Goal: Transaction & Acquisition: Purchase product/service

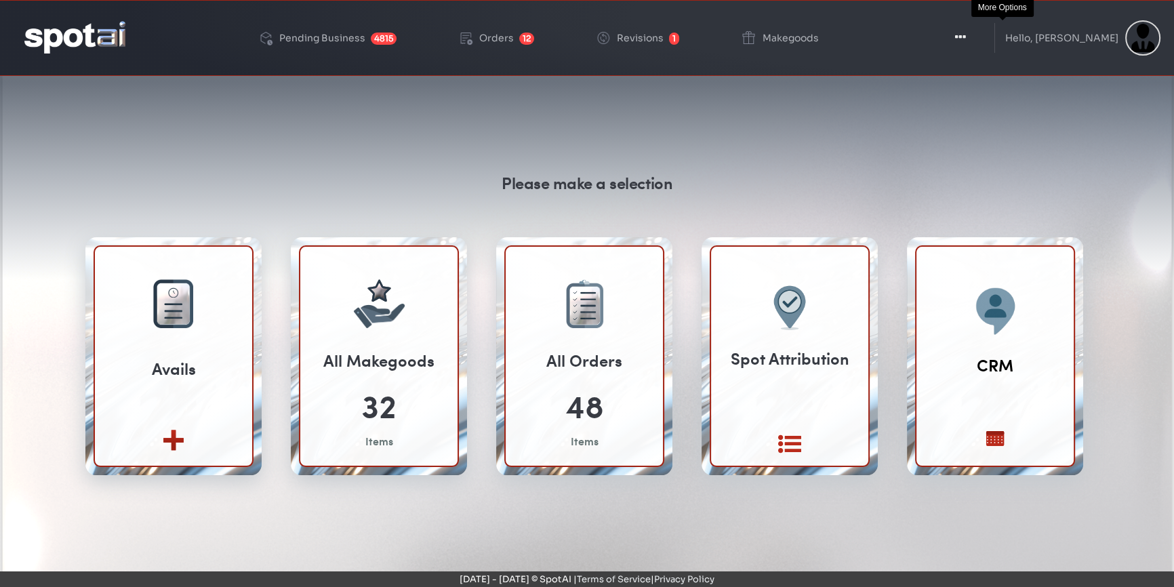
click at [981, 34] on button "Toggle Dropdown" at bounding box center [960, 38] width 41 height 34
click at [966, 36] on icon "button" at bounding box center [960, 38] width 11 height 14
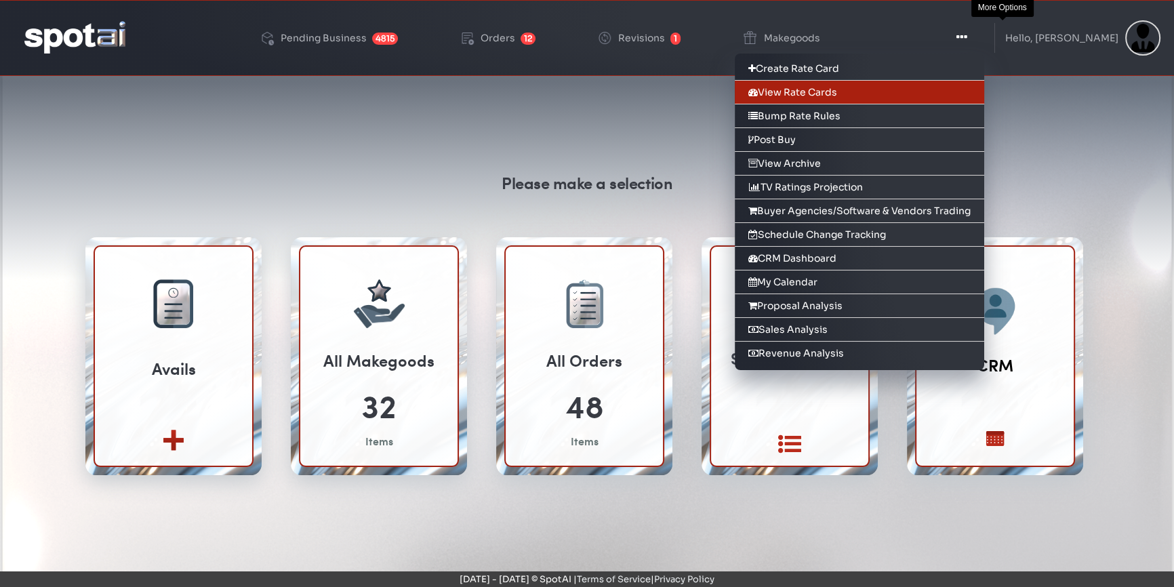
click at [834, 85] on link "View Rate Cards" at bounding box center [860, 93] width 250 height 24
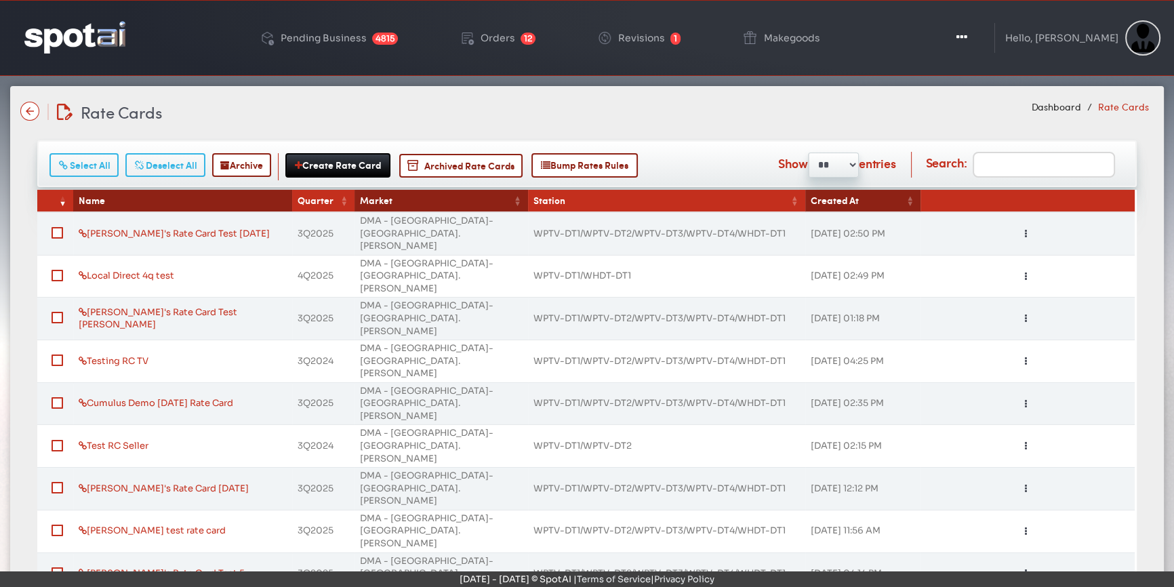
click at [1014, 168] on input "Search:" at bounding box center [1044, 165] width 142 height 26
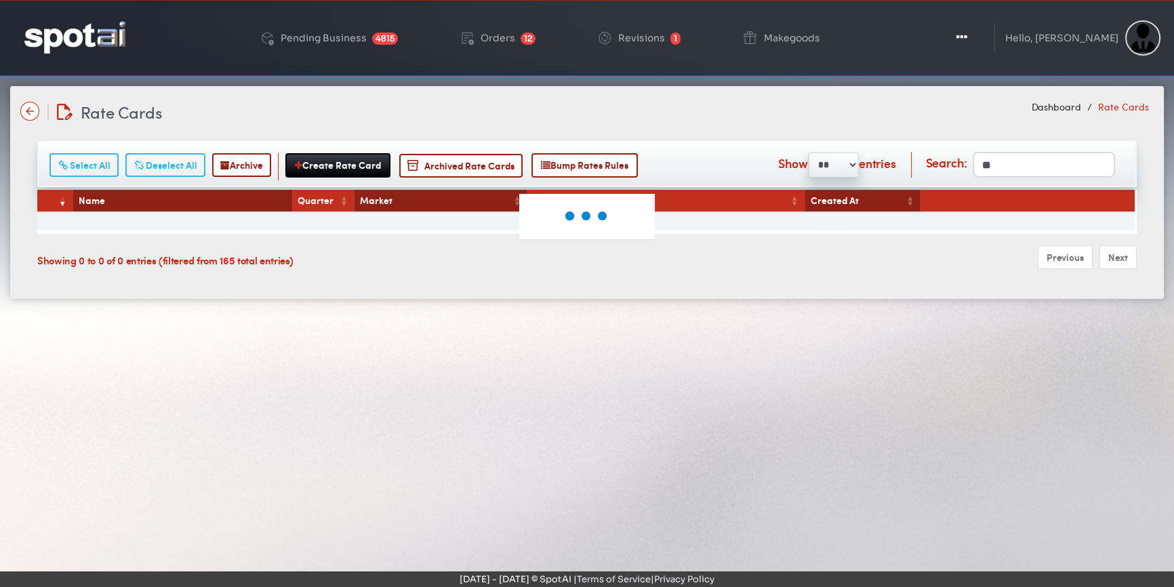
type input "*"
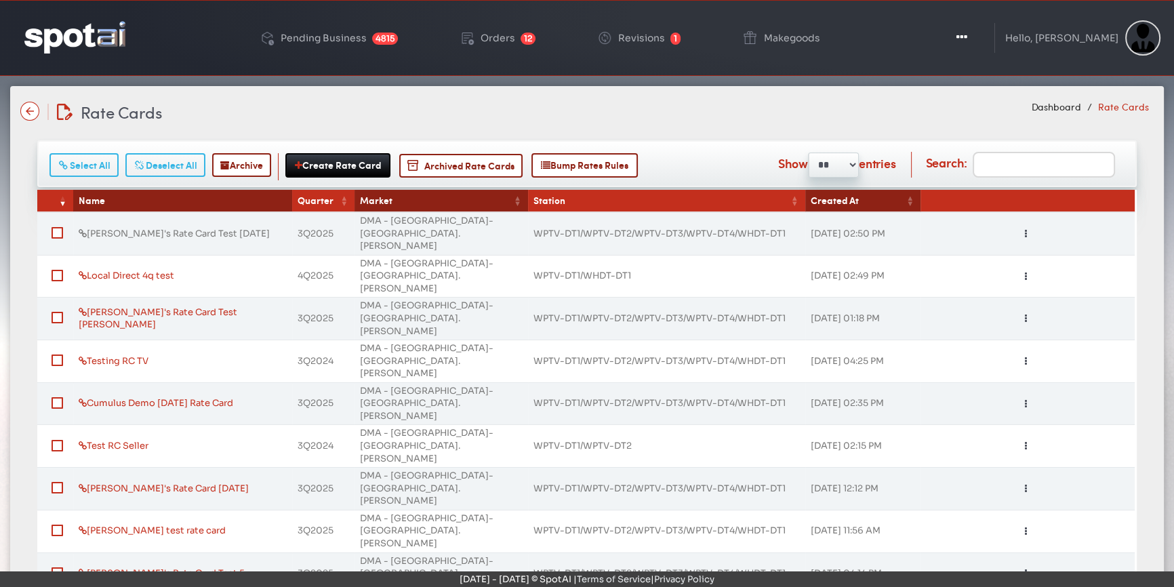
click at [182, 228] on link "Jen's Rate Card Test Sept 9th" at bounding box center [174, 234] width 191 height 12
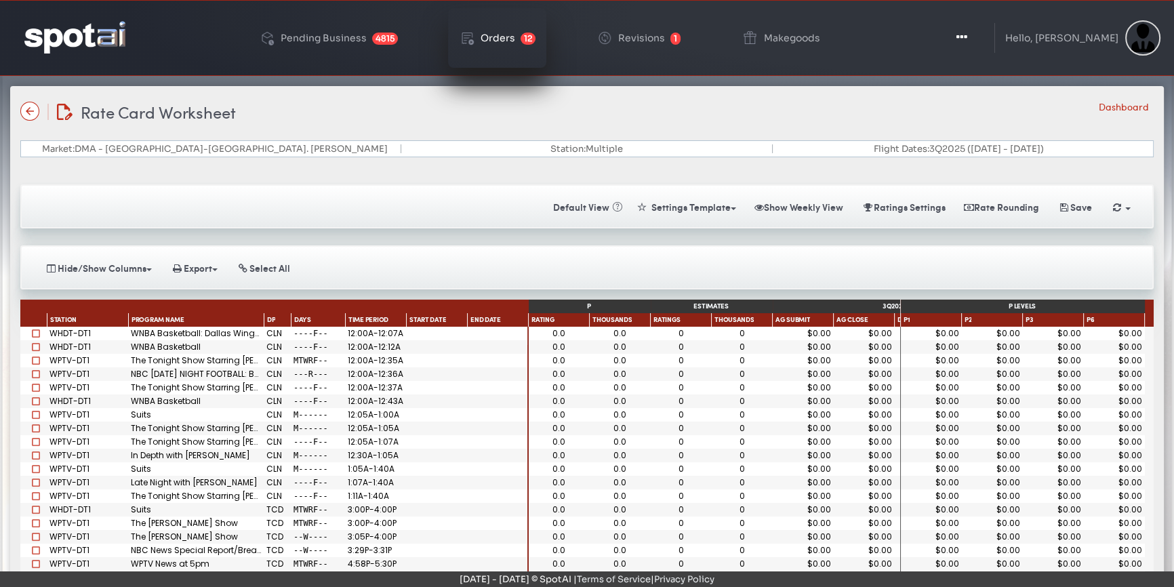
click at [511, 35] on div "Orders" at bounding box center [498, 37] width 35 height 9
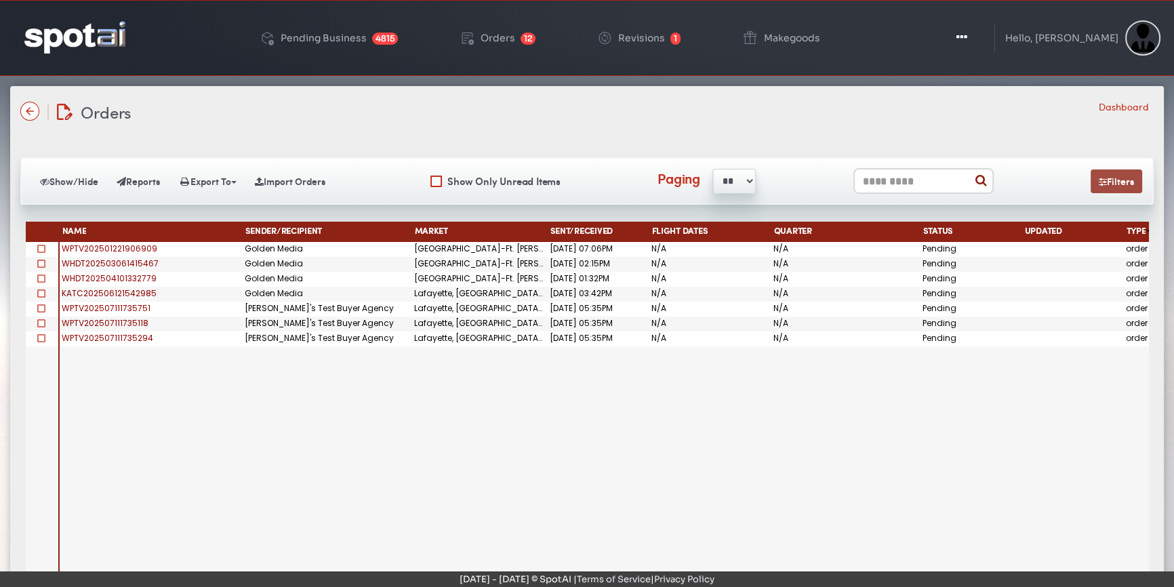
click at [1113, 184] on button "Filters" at bounding box center [1117, 182] width 52 height 24
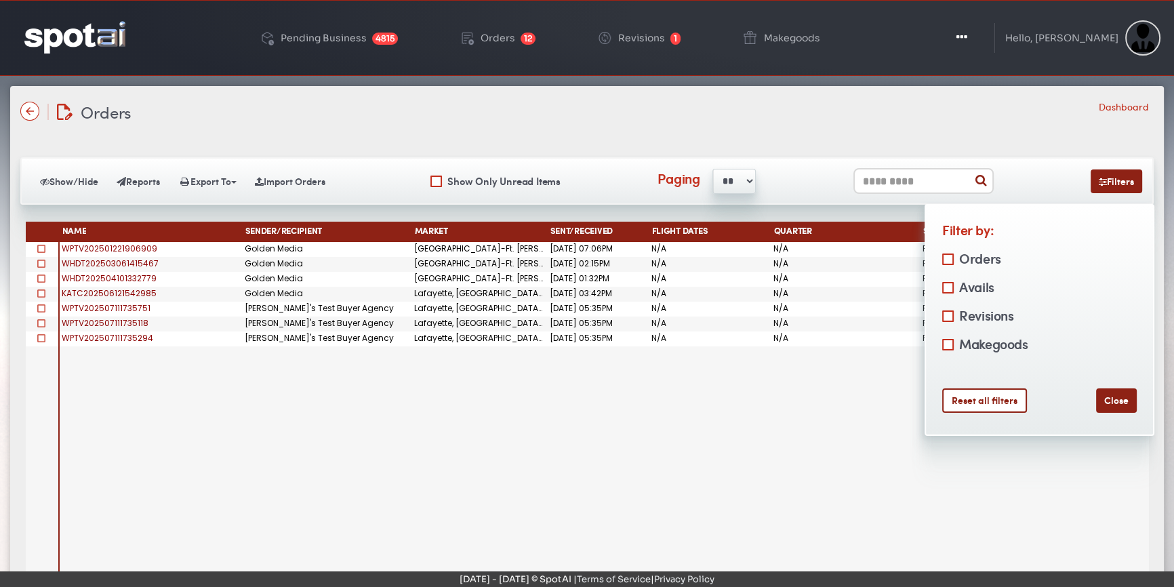
click at [974, 282] on label "Avails" at bounding box center [975, 287] width 39 height 22
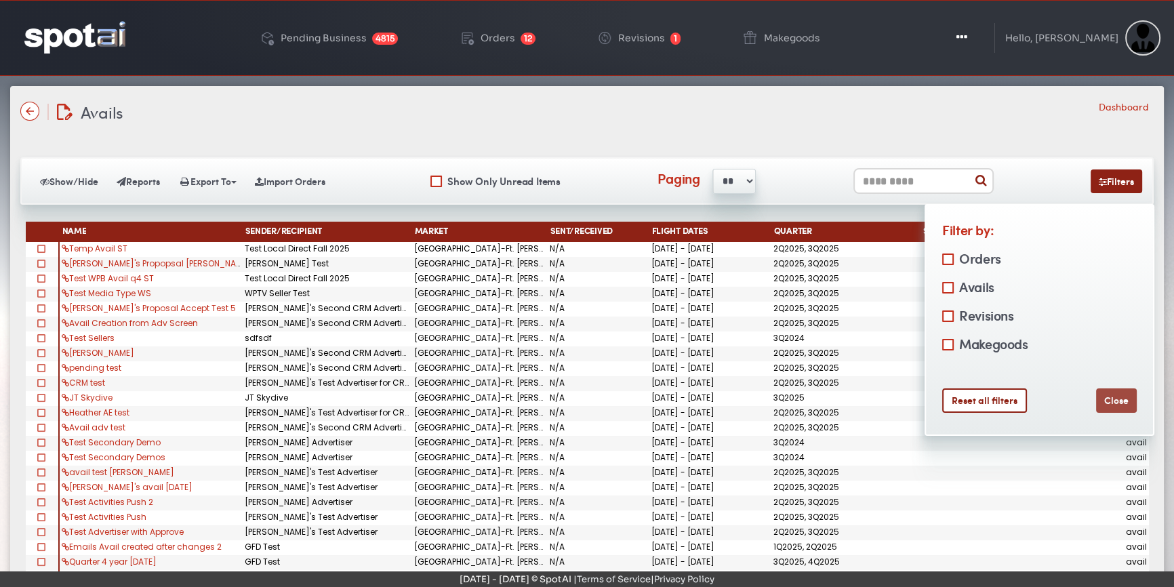
click at [1112, 394] on button "Close" at bounding box center [1116, 401] width 41 height 24
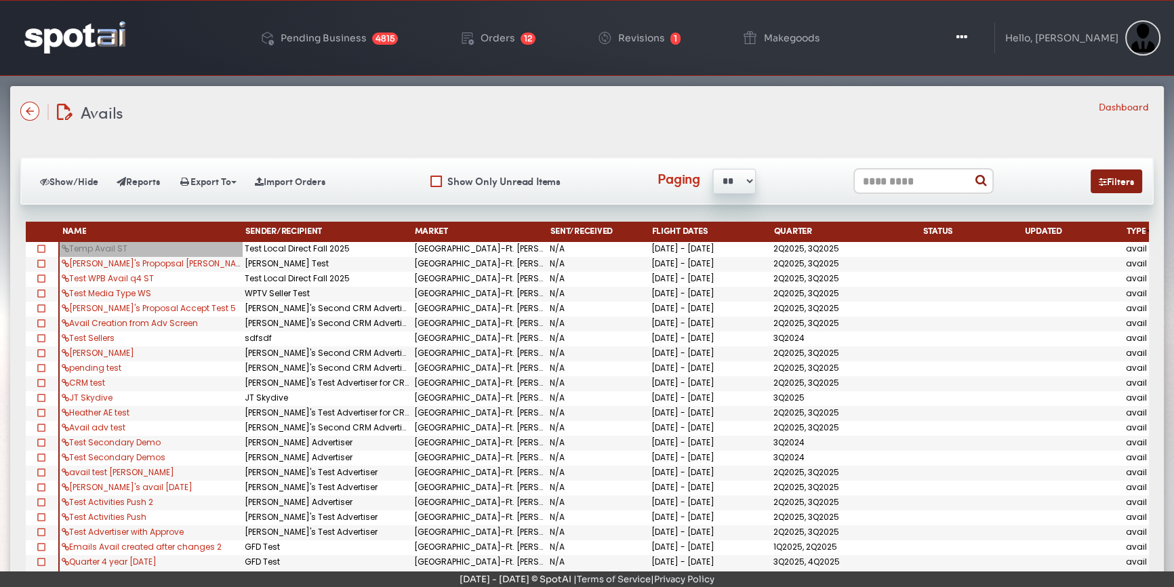
click at [104, 247] on link "Temp Avail ST" at bounding box center [95, 249] width 66 height 12
click at [102, 261] on link "Jen's Propopsal Sarah" at bounding box center [156, 264] width 189 height 12
click at [79, 245] on link "Temp Avail ST" at bounding box center [95, 249] width 66 height 12
click at [196, 258] on div "Jen's Propopsal Sarah" at bounding box center [151, 264] width 183 height 15
click at [134, 248] on div "Temp Avail ST" at bounding box center [151, 249] width 183 height 15
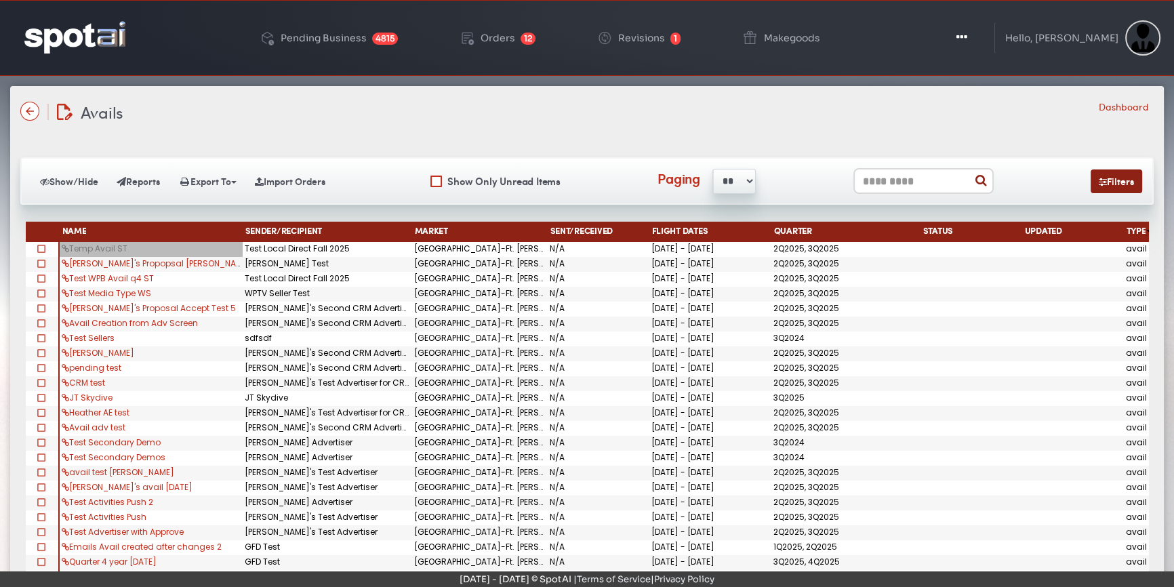
click at [105, 246] on link "Temp Avail ST" at bounding box center [95, 249] width 66 height 12
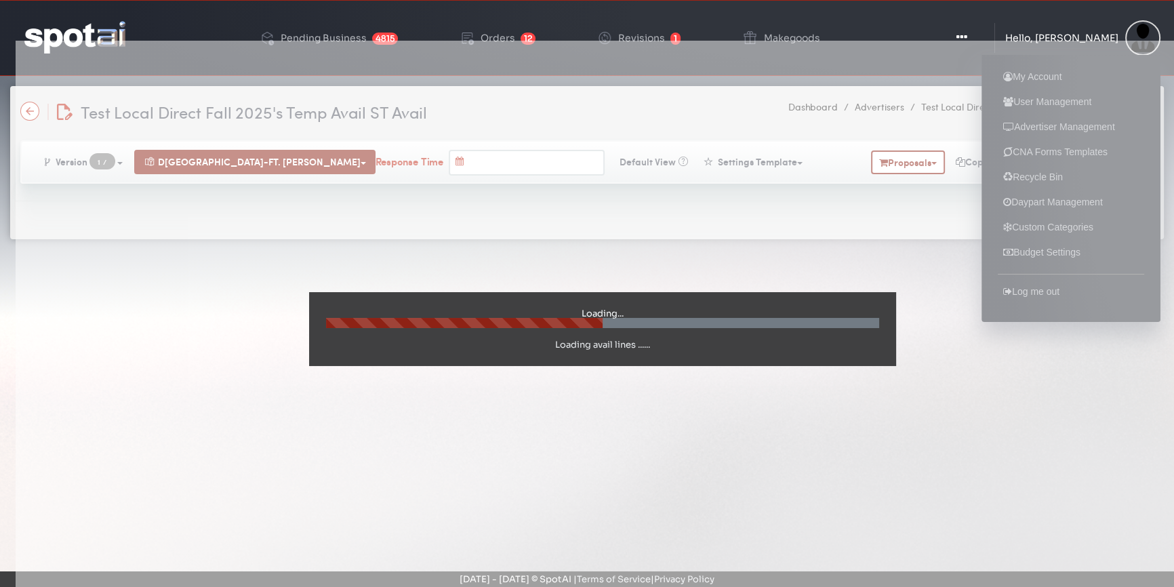
click at [1064, 34] on div "Hello, [PERSON_NAME]" at bounding box center [1061, 37] width 113 height 9
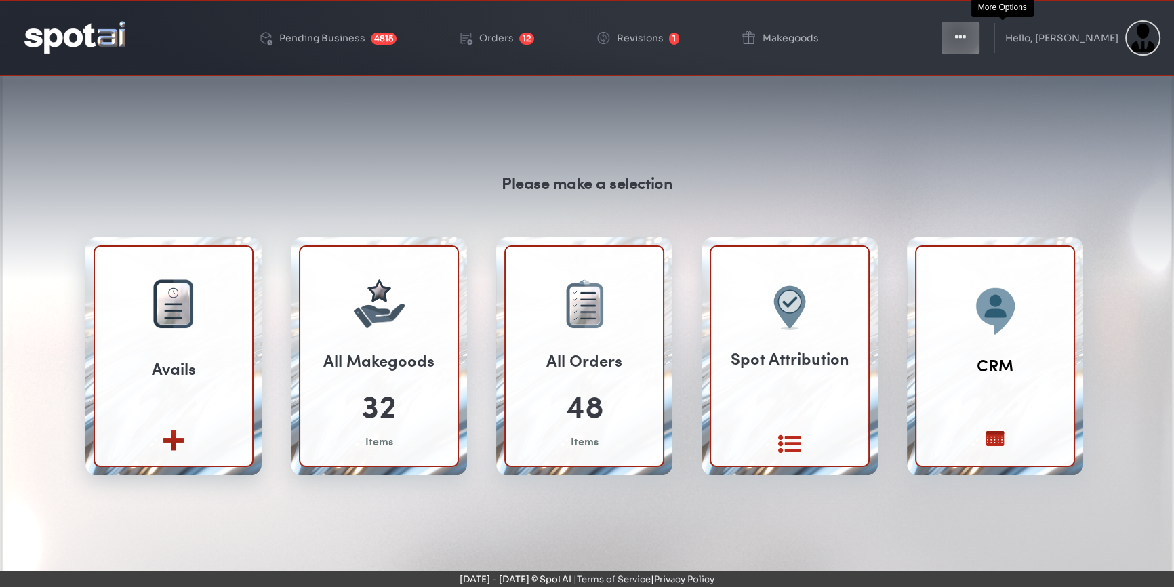
click at [966, 34] on icon "button" at bounding box center [960, 38] width 11 height 14
click at [966, 36] on icon "button" at bounding box center [960, 38] width 11 height 14
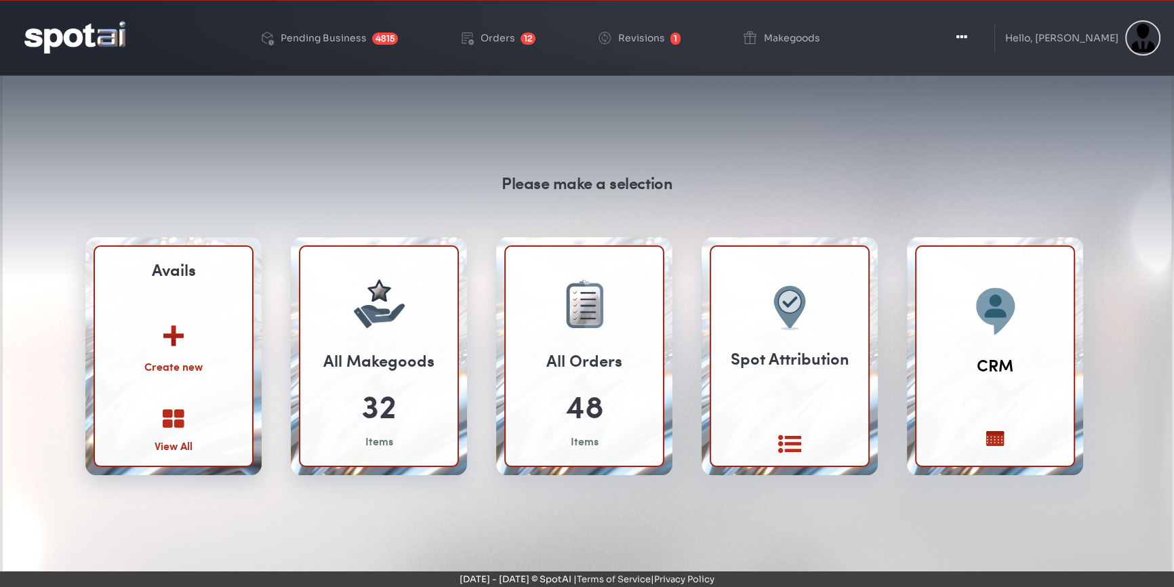
click at [175, 322] on img at bounding box center [173, 330] width 73 height 53
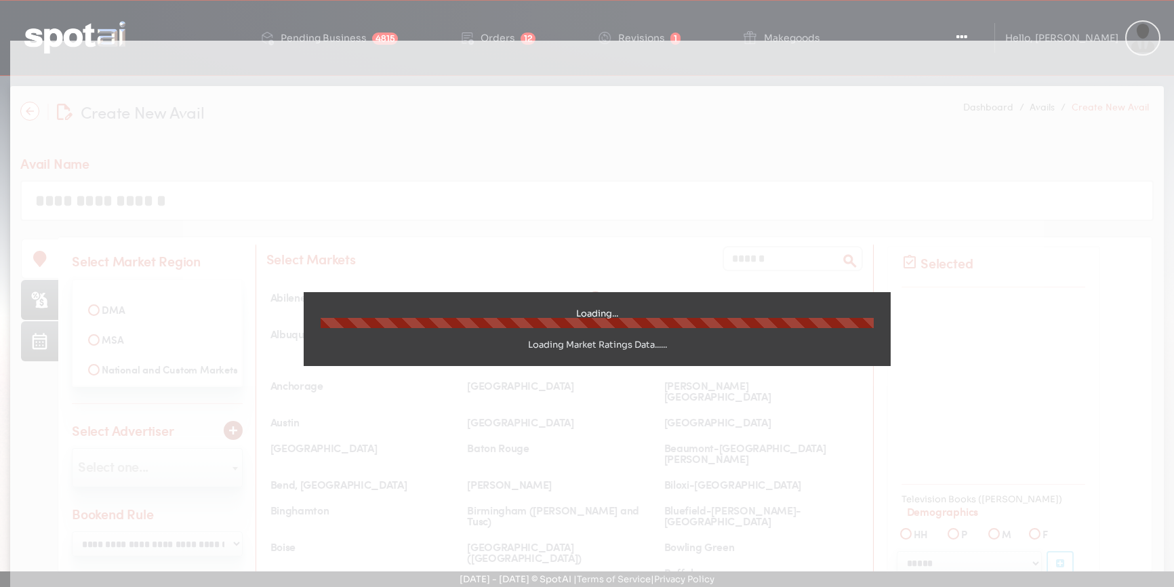
select select
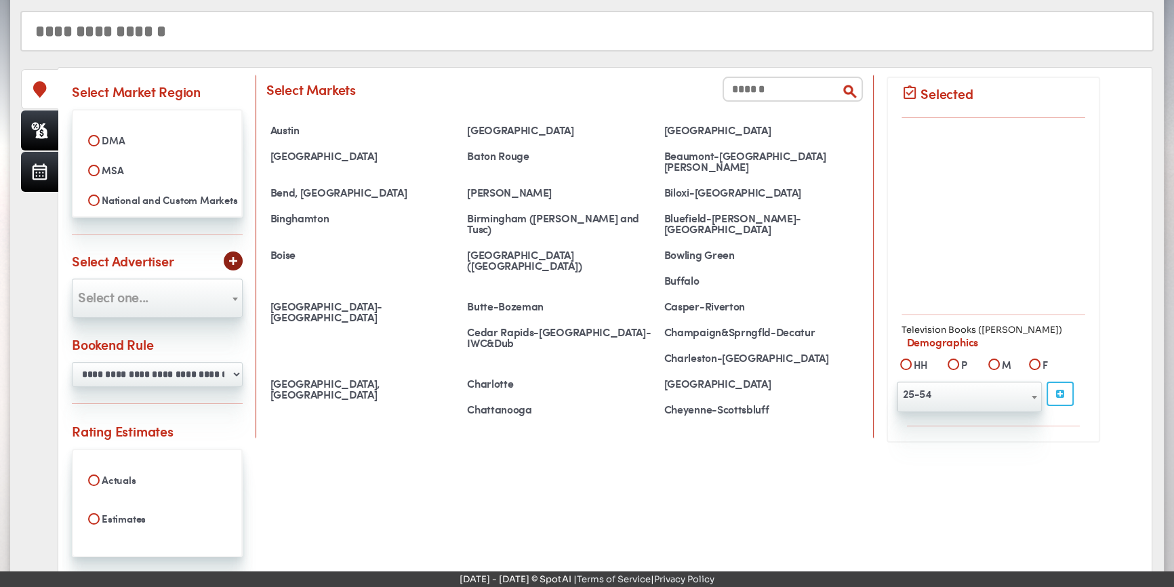
scroll to position [170, 0]
click at [113, 172] on label "MSA" at bounding box center [157, 170] width 152 height 23
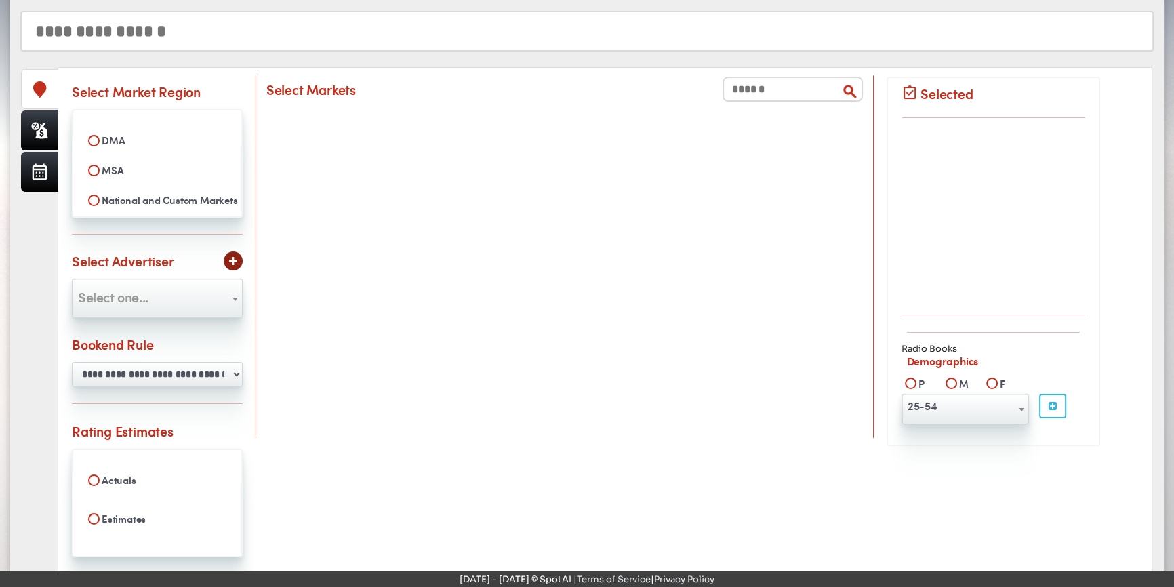
click at [117, 197] on label "National and Custom Markets" at bounding box center [157, 199] width 152 height 23
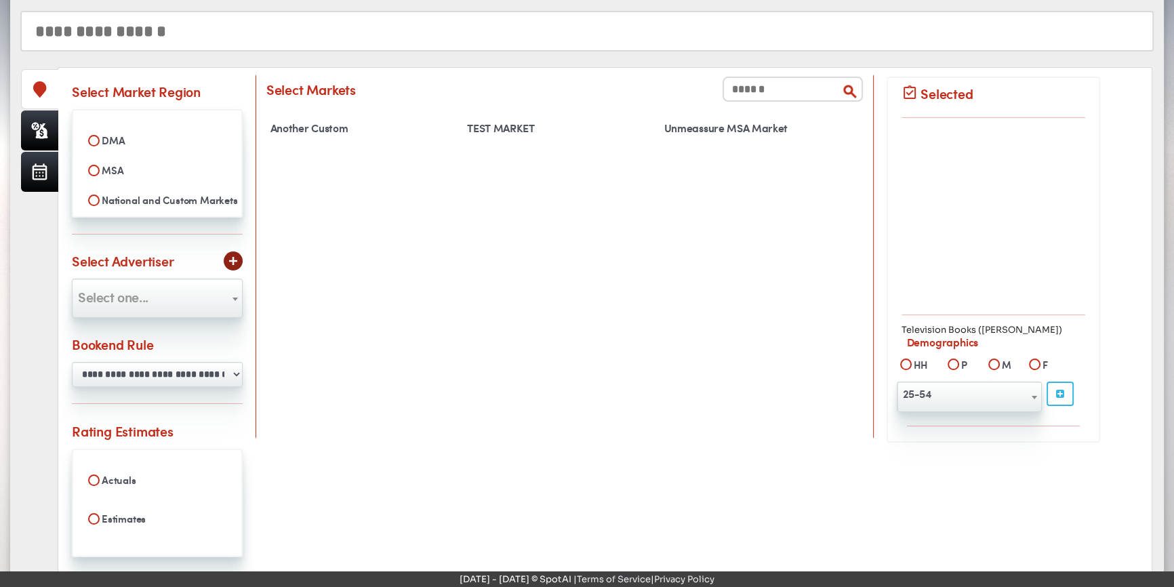
click at [114, 142] on label "DMA" at bounding box center [157, 140] width 152 height 23
select select
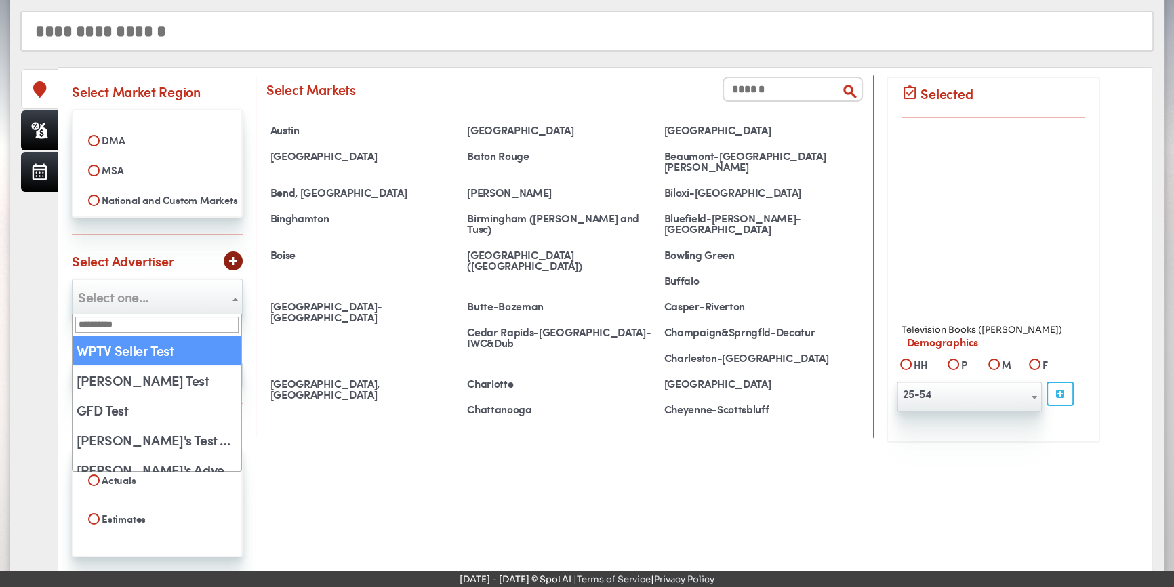
click at [186, 295] on span "Select one..." at bounding box center [158, 297] width 170 height 22
select select "**"
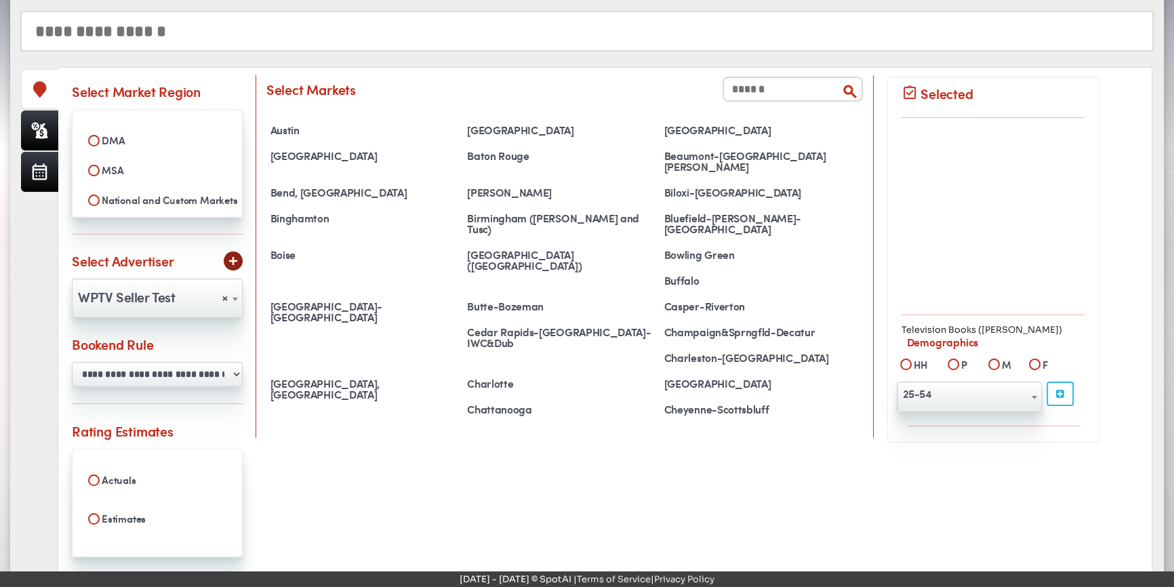
click at [102, 162] on label "MSA" at bounding box center [157, 170] width 152 height 23
select select
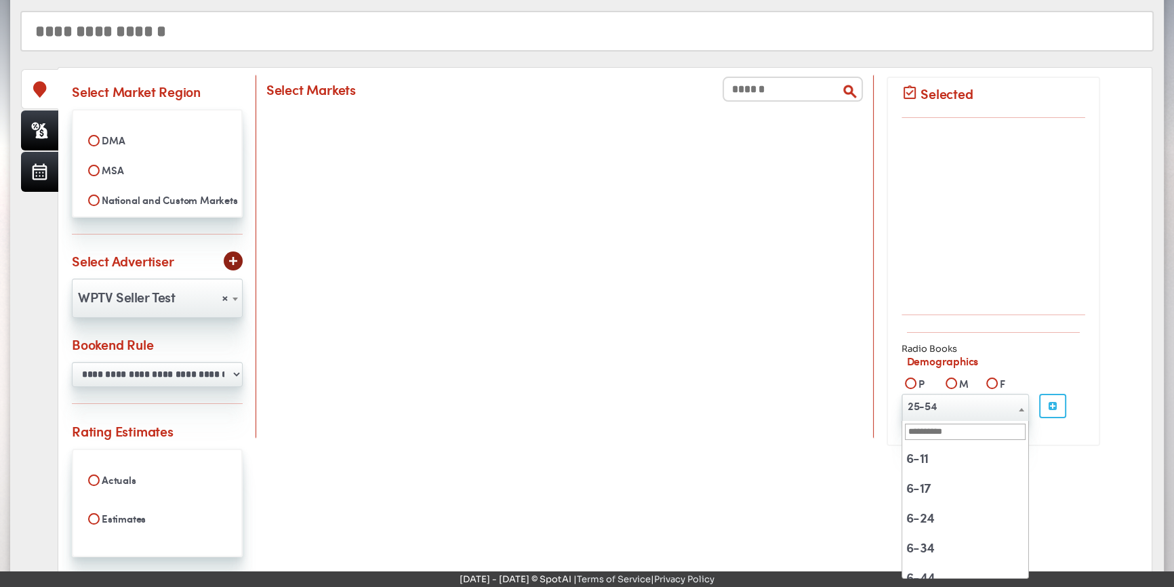
click at [959, 412] on span "25-54" at bounding box center [965, 406] width 126 height 22
click at [961, 409] on span "25-54" at bounding box center [965, 406] width 126 height 22
click at [551, 380] on div at bounding box center [564, 271] width 597 height 305
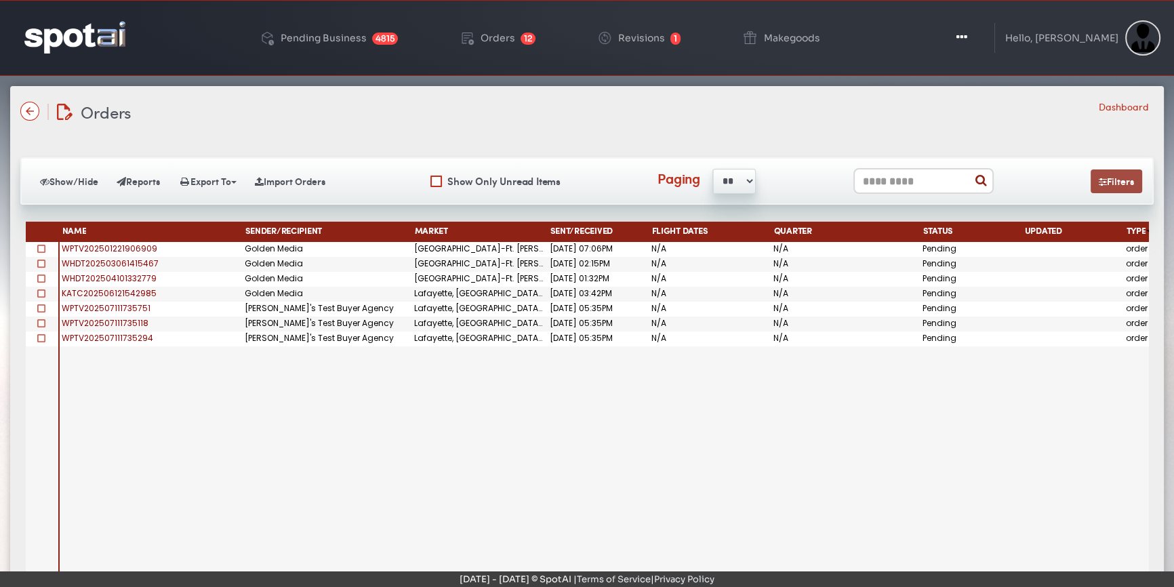
click at [1107, 183] on button "Filters" at bounding box center [1117, 182] width 52 height 24
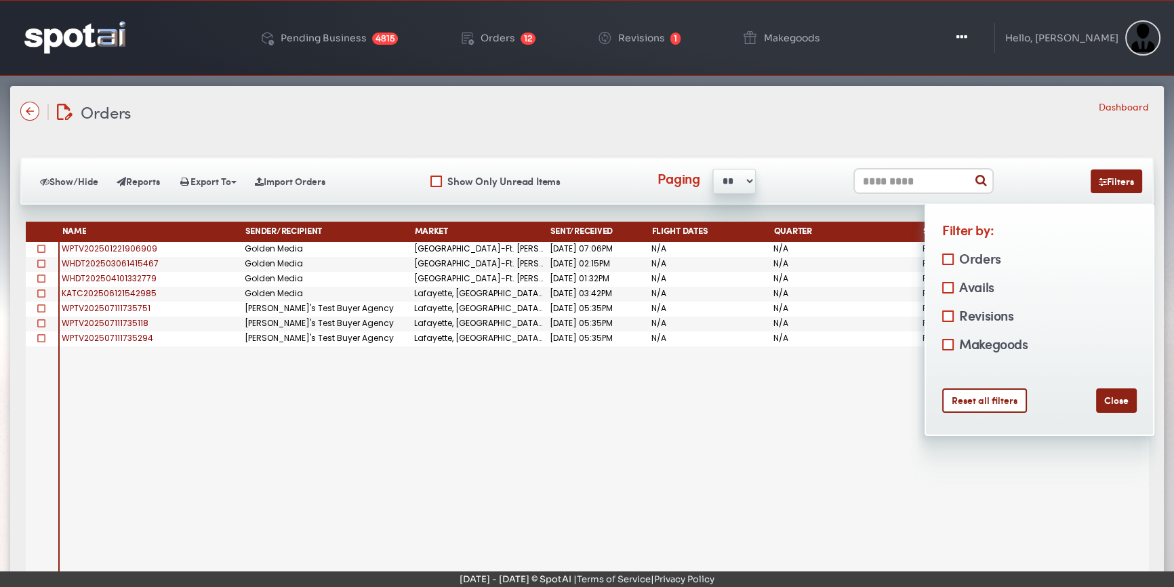
click at [967, 291] on label "Avails" at bounding box center [975, 287] width 39 height 22
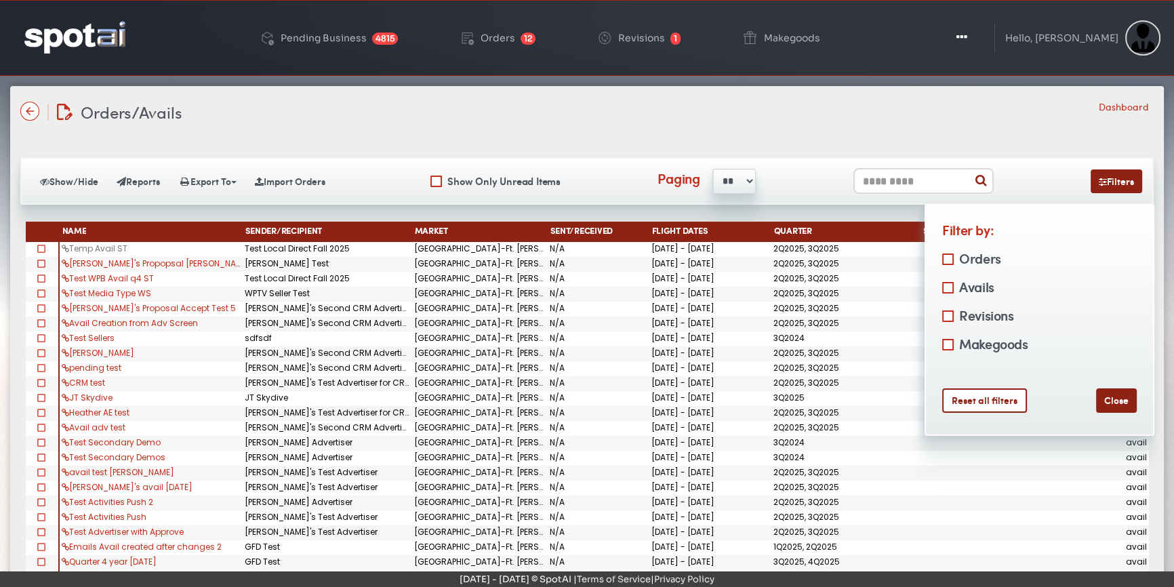
click at [94, 247] on link "Temp Avail ST" at bounding box center [95, 249] width 66 height 12
click at [687, 250] on div "06/30/2025 - 09/28/2025" at bounding box center [711, 249] width 122 height 15
click at [1122, 397] on button "Close" at bounding box center [1116, 401] width 41 height 24
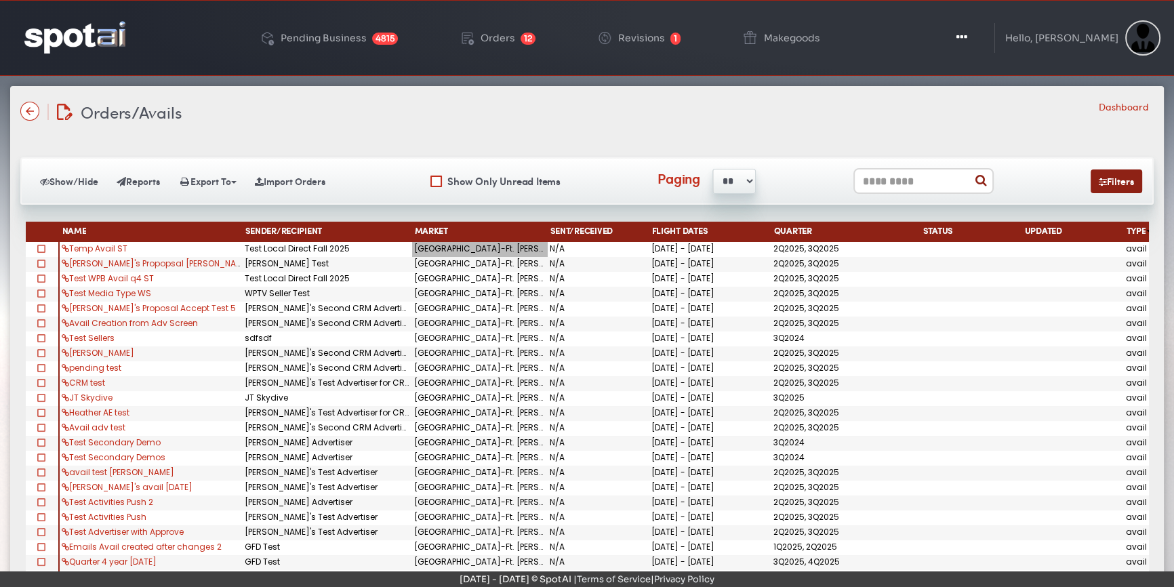
click at [434, 245] on div "[GEOGRAPHIC_DATA]-Ft. [PERSON_NAME]" at bounding box center [480, 249] width 136 height 15
click at [674, 245] on div "06/30/2025 - 09/28/2025" at bounding box center [711, 249] width 122 height 15
click at [102, 245] on link "Temp Avail ST" at bounding box center [95, 249] width 66 height 12
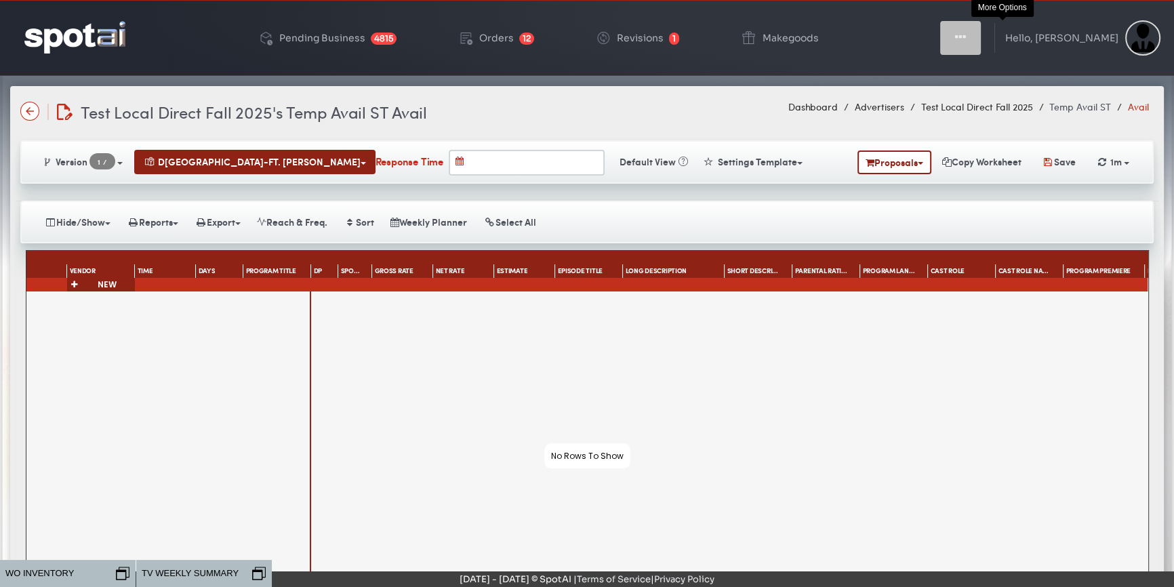
click at [966, 38] on icon "button" at bounding box center [960, 38] width 11 height 14
click at [966, 37] on icon "button" at bounding box center [960, 38] width 11 height 14
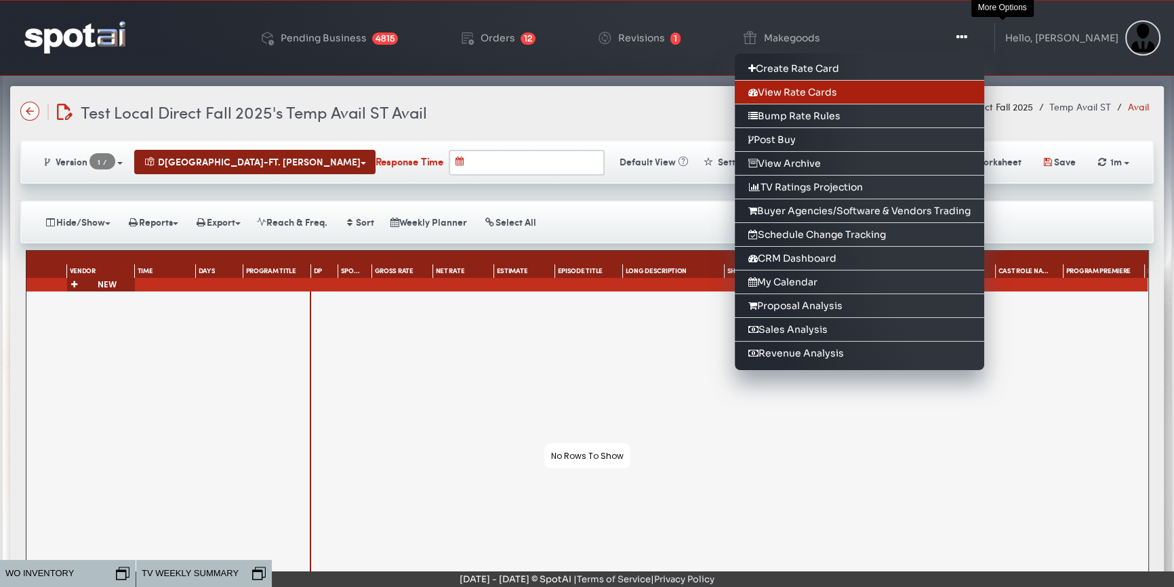
click at [856, 88] on link "View Rate Cards" at bounding box center [860, 93] width 250 height 24
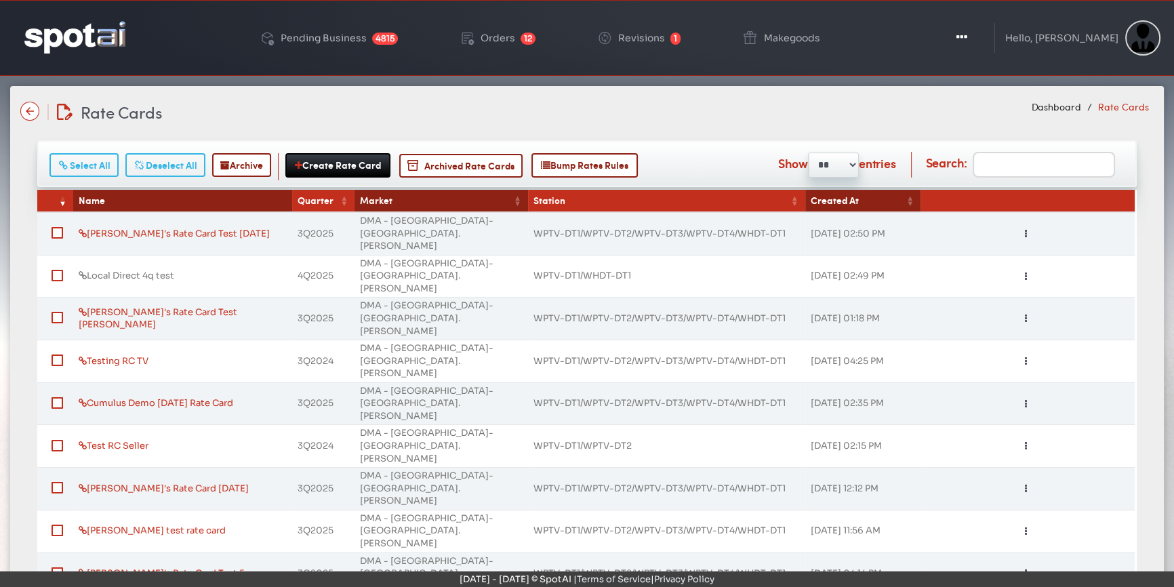
click at [143, 270] on link "Local Direct 4q test" at bounding box center [127, 276] width 96 height 12
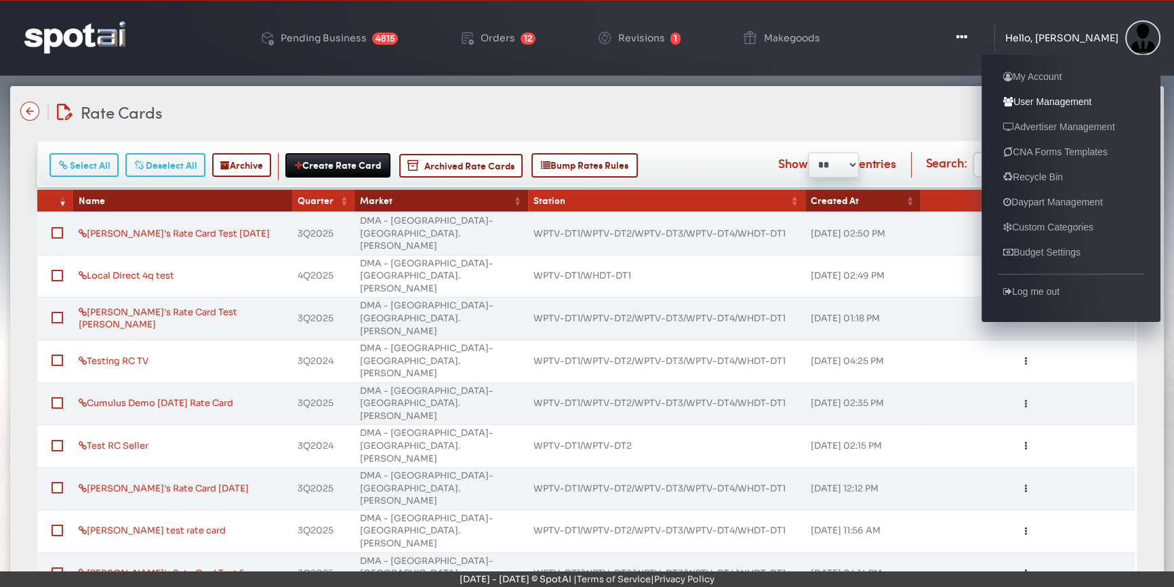
click at [1041, 101] on link "User Management" at bounding box center [1047, 102] width 99 height 16
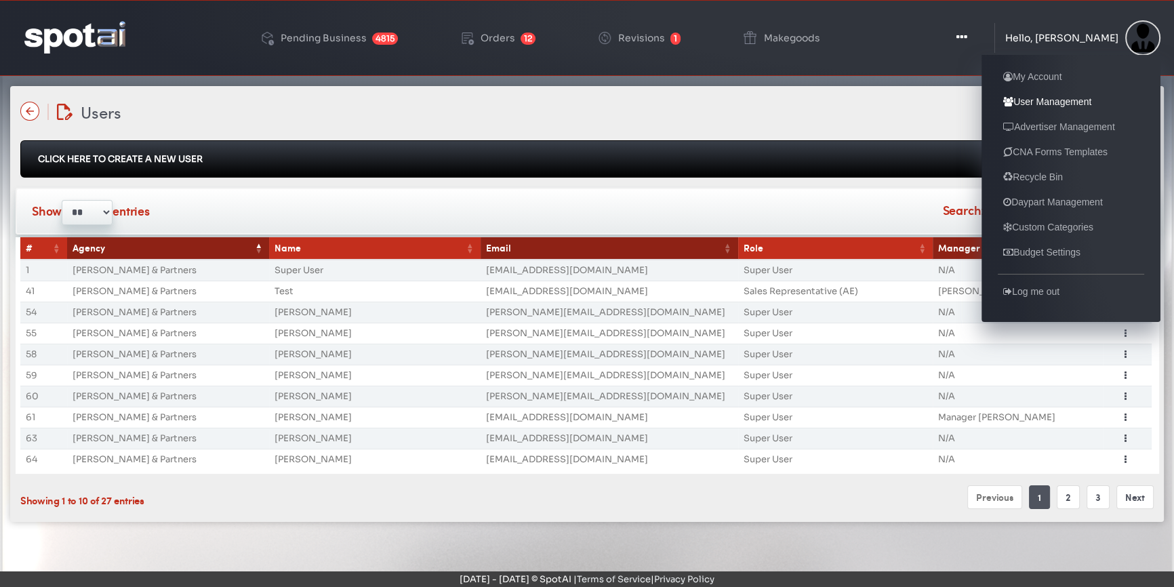
click at [1046, 96] on link "User Management" at bounding box center [1047, 102] width 99 height 16
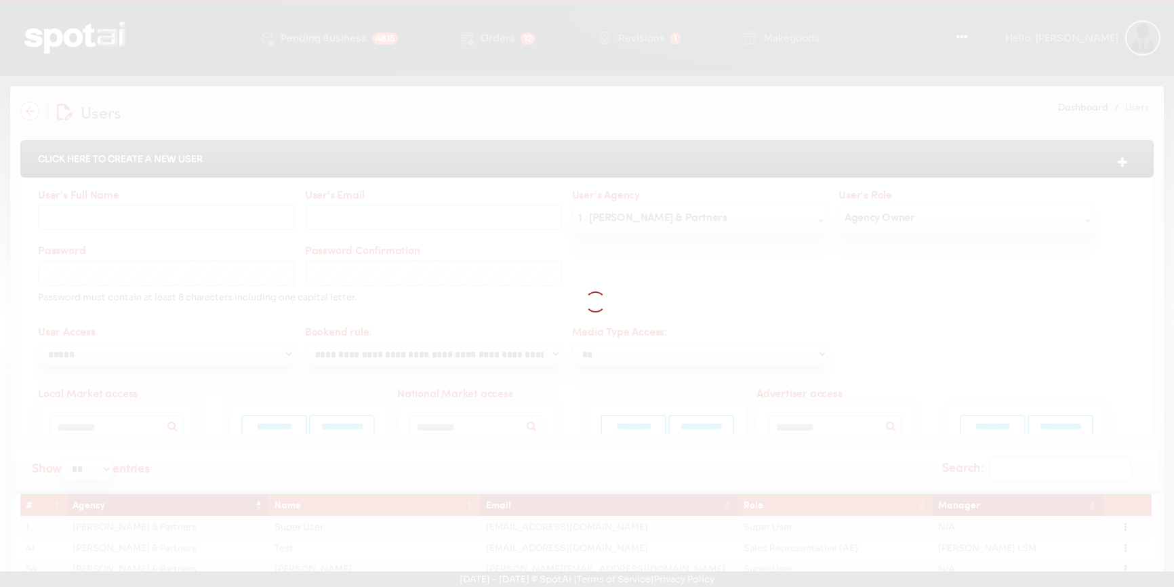
select select
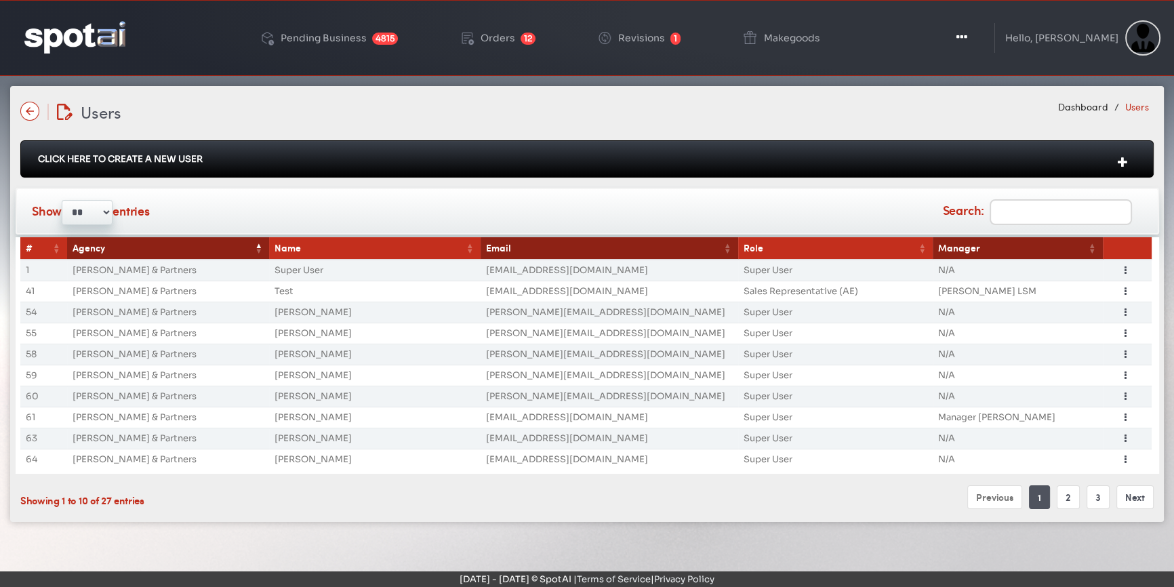
click at [1063, 213] on input "Search:" at bounding box center [1061, 212] width 142 height 26
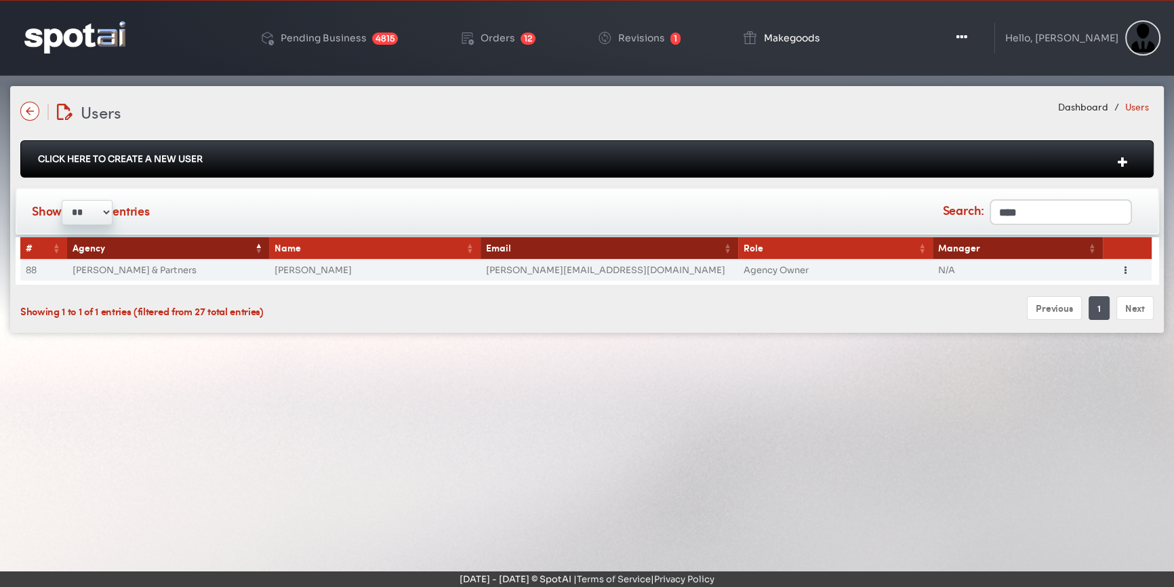
type input "****"
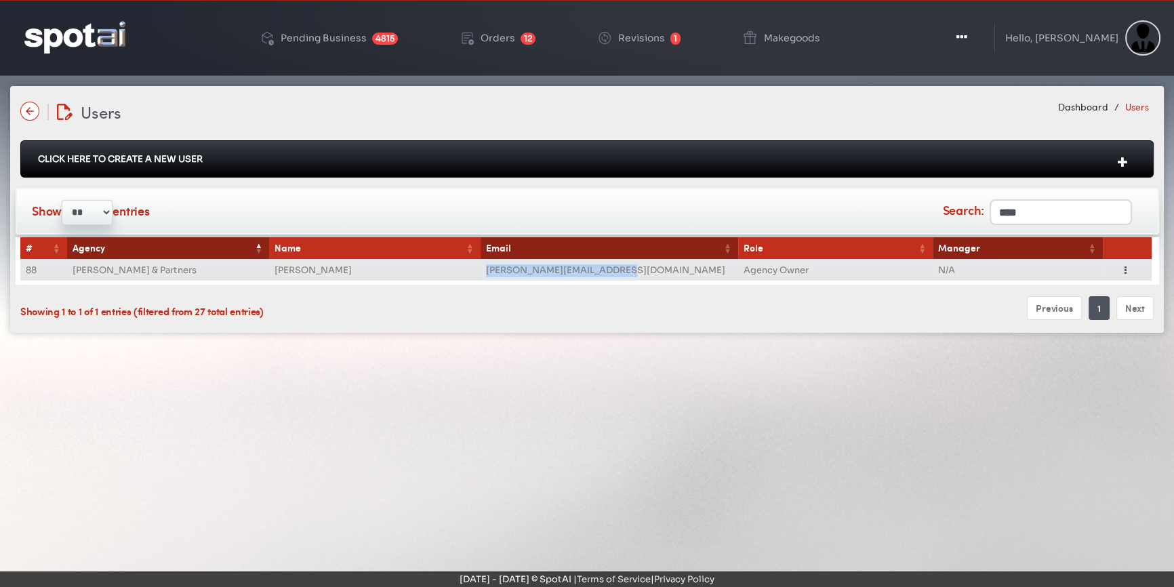
drag, startPoint x: 620, startPoint y: 266, endPoint x: 482, endPoint y: 263, distance: 137.7
click at [482, 263] on td "sarah@galeforcedigital.com" at bounding box center [610, 270] width 258 height 21
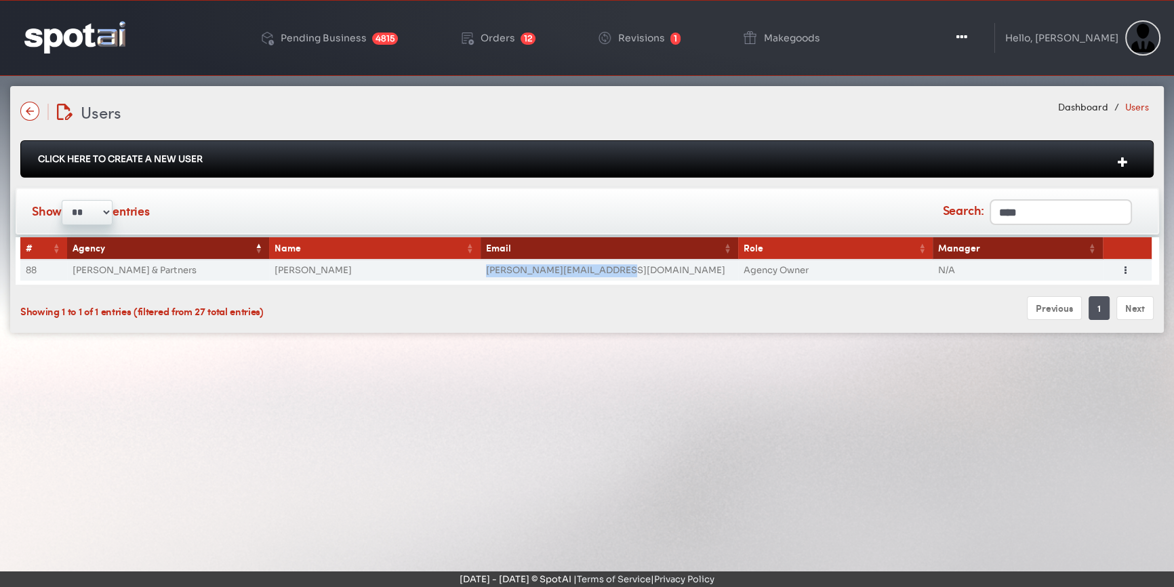
copy td "sarah@galeforcedigital.com"
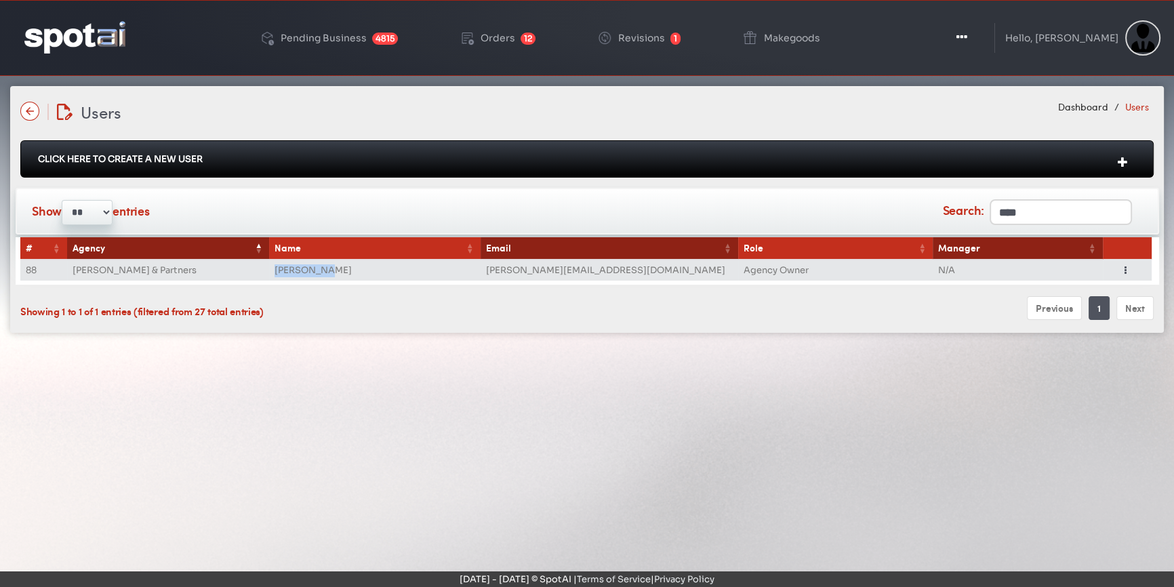
drag, startPoint x: 318, startPoint y: 264, endPoint x: 271, endPoint y: 265, distance: 46.8
click at [271, 265] on td "Sarah Teja" at bounding box center [374, 270] width 211 height 21
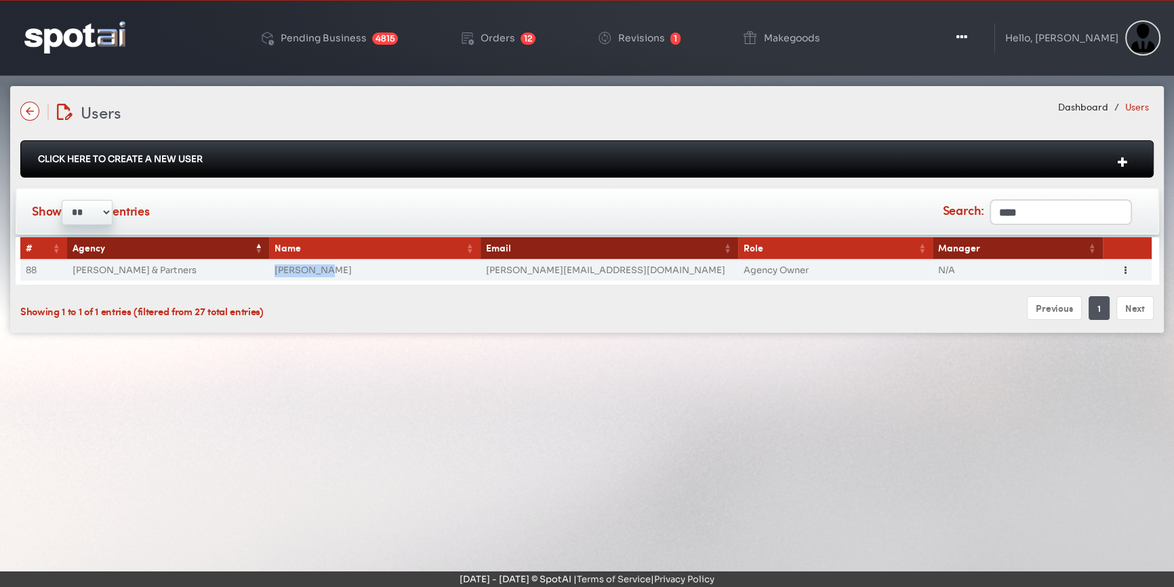
copy td "Sarah Teja"
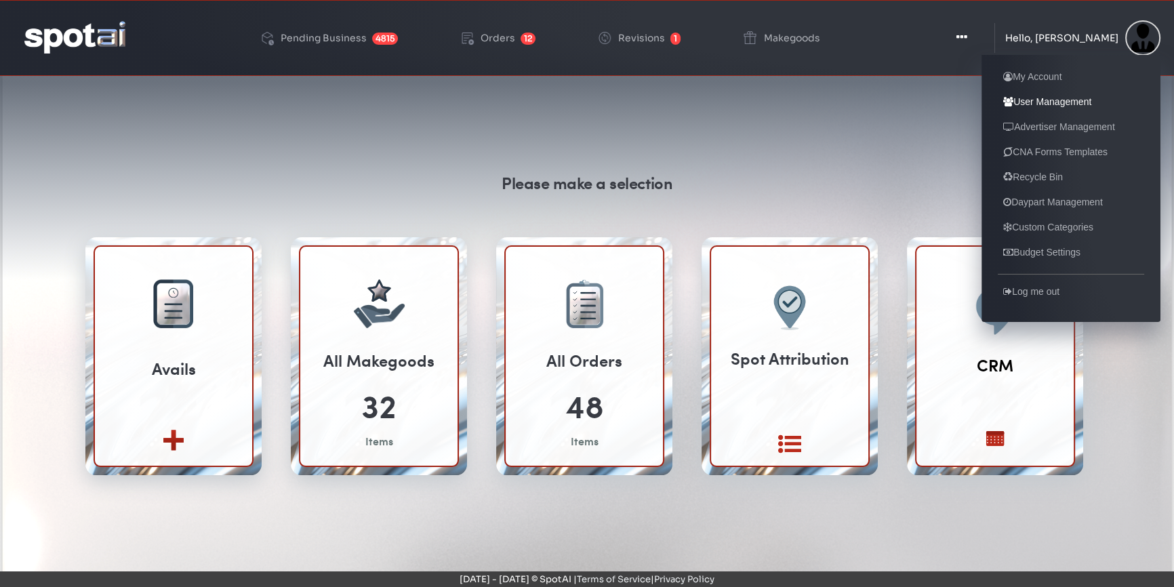
click at [1034, 99] on link "User Management" at bounding box center [1047, 102] width 99 height 16
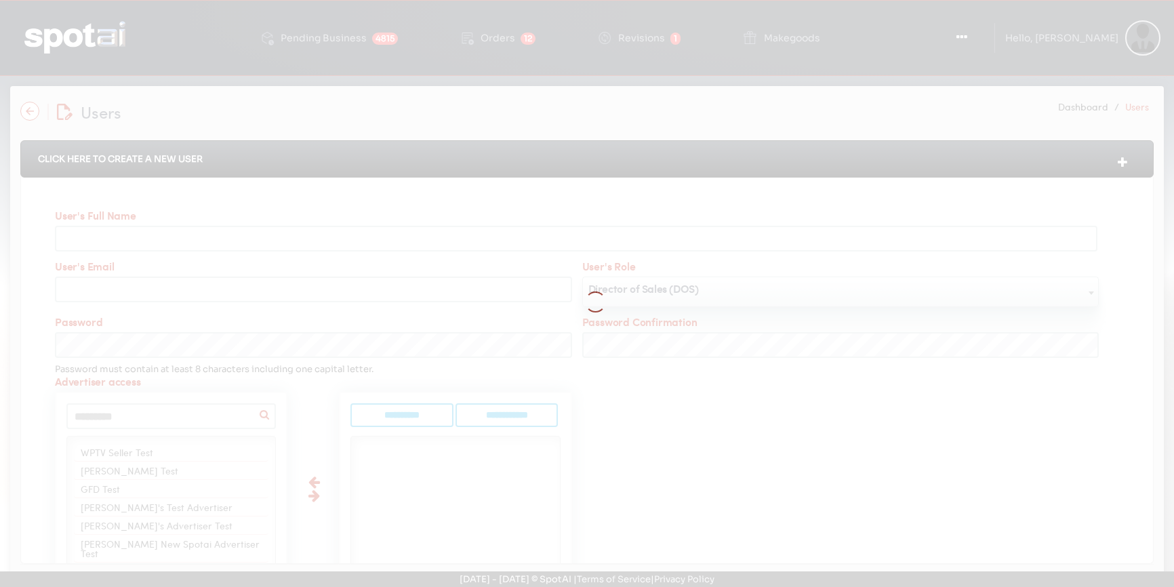
select select
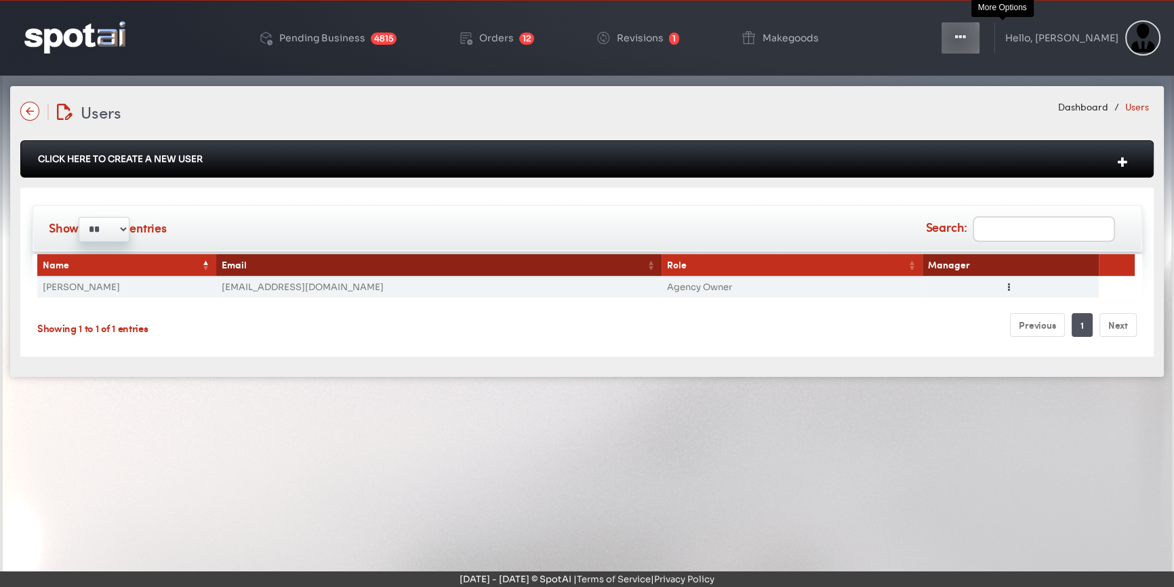
click at [966, 39] on icon "button" at bounding box center [960, 38] width 11 height 14
click at [966, 33] on icon "button" at bounding box center [960, 38] width 11 height 14
click at [966, 38] on icon "button" at bounding box center [960, 38] width 11 height 14
click at [966, 36] on icon "button" at bounding box center [960, 38] width 11 height 14
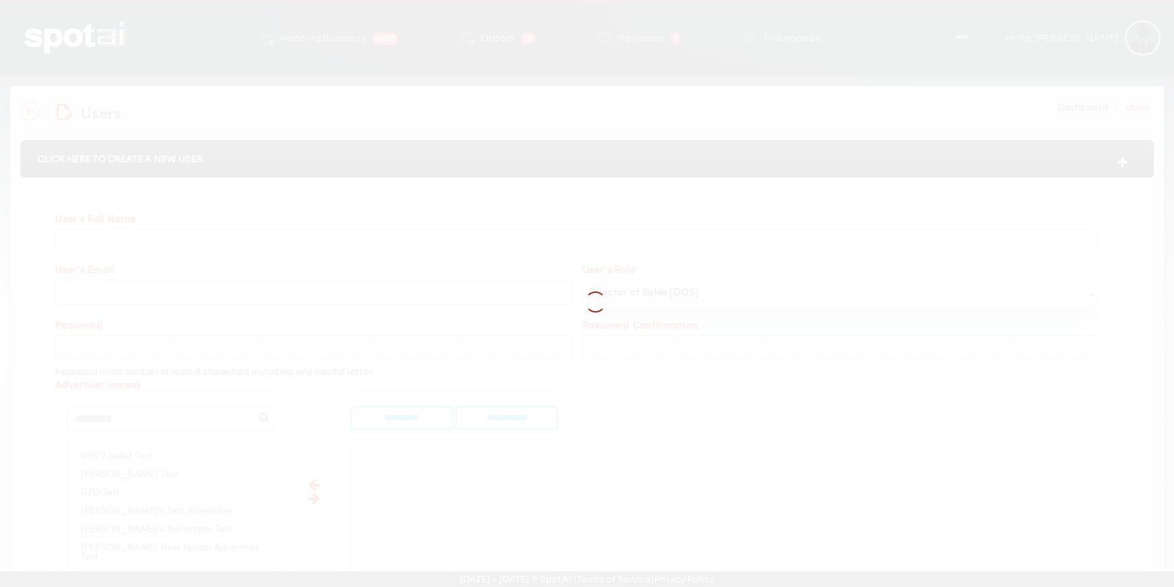
select select
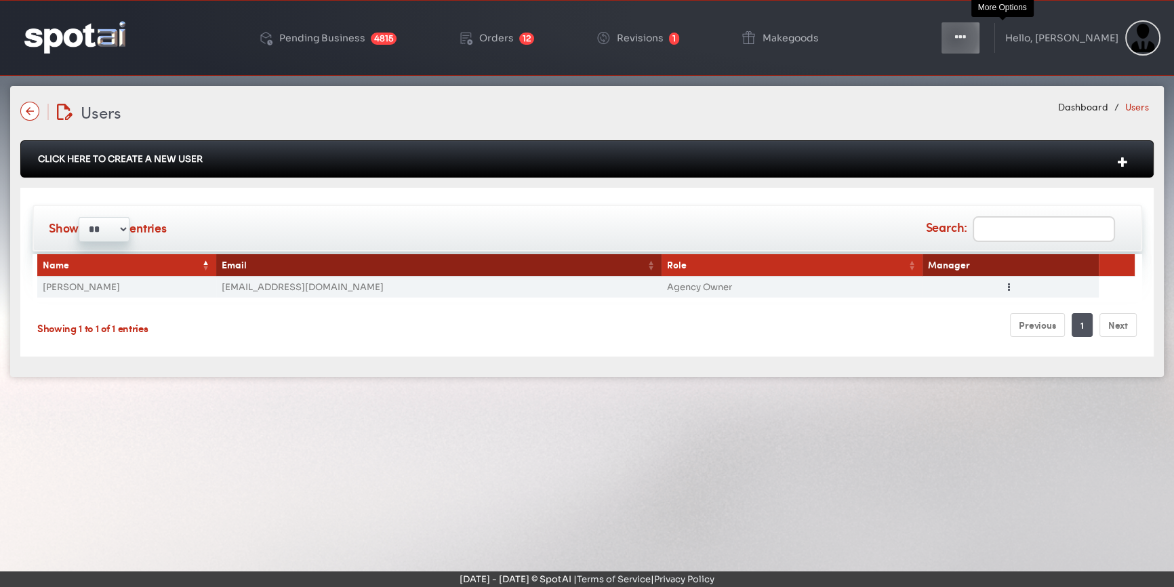
click at [966, 38] on icon "button" at bounding box center [960, 38] width 11 height 14
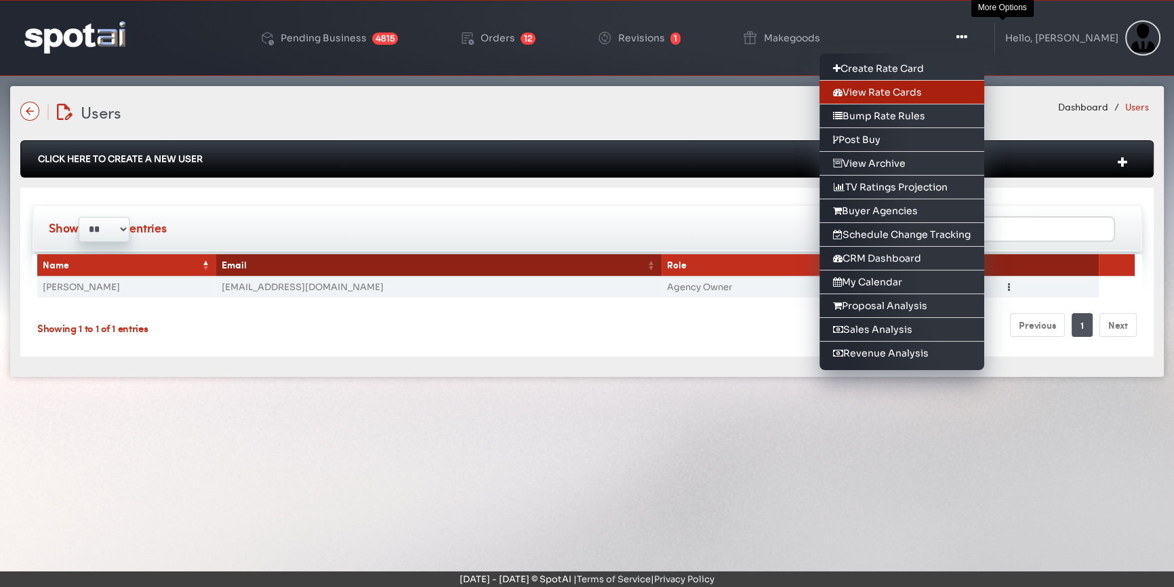
click at [955, 92] on link "View Rate Cards" at bounding box center [902, 93] width 165 height 24
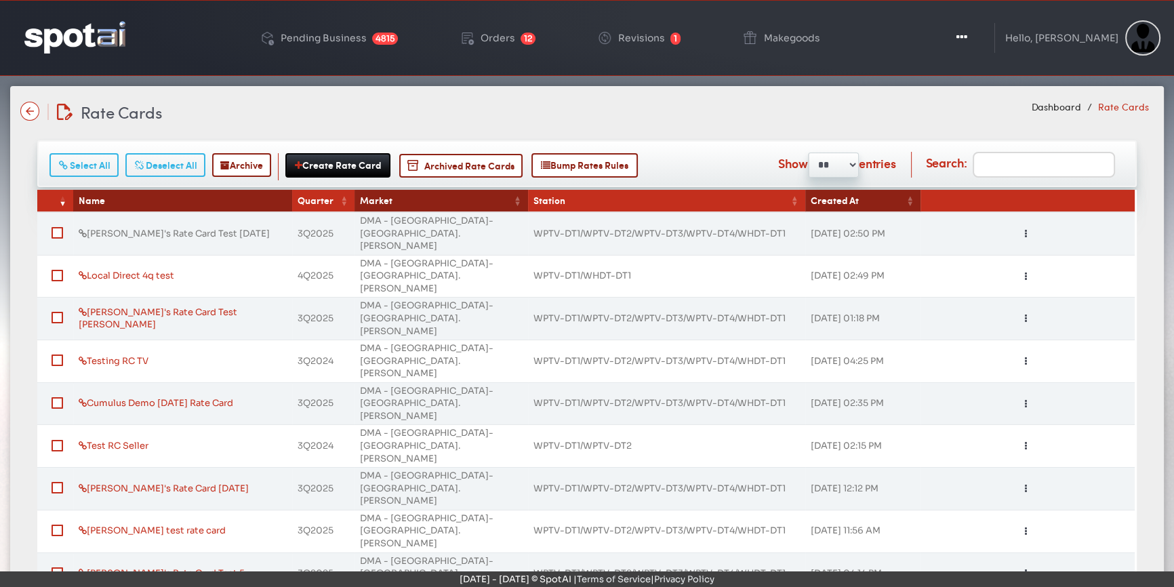
click at [175, 228] on link "[PERSON_NAME]'s Rate Card Test [DATE]" at bounding box center [174, 234] width 191 height 12
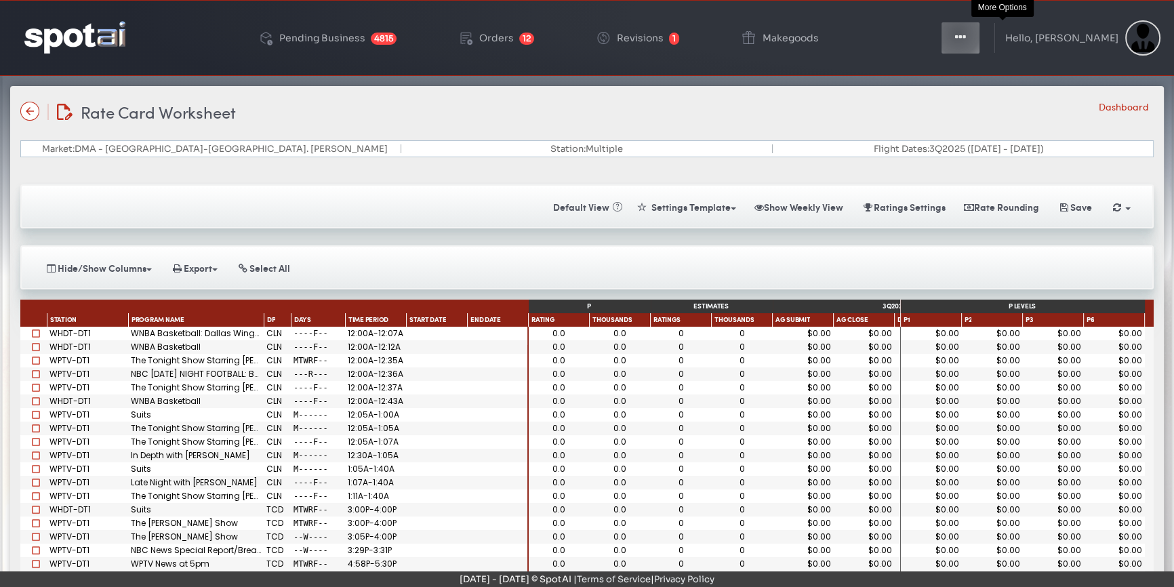
drag, startPoint x: 998, startPoint y: 34, endPoint x: 996, endPoint y: 46, distance: 12.4
click at [966, 35] on icon "button" at bounding box center [960, 38] width 11 height 14
click at [966, 39] on icon "button" at bounding box center [960, 38] width 11 height 14
click at [981, 47] on button "Toggle Dropdown" at bounding box center [960, 38] width 41 height 34
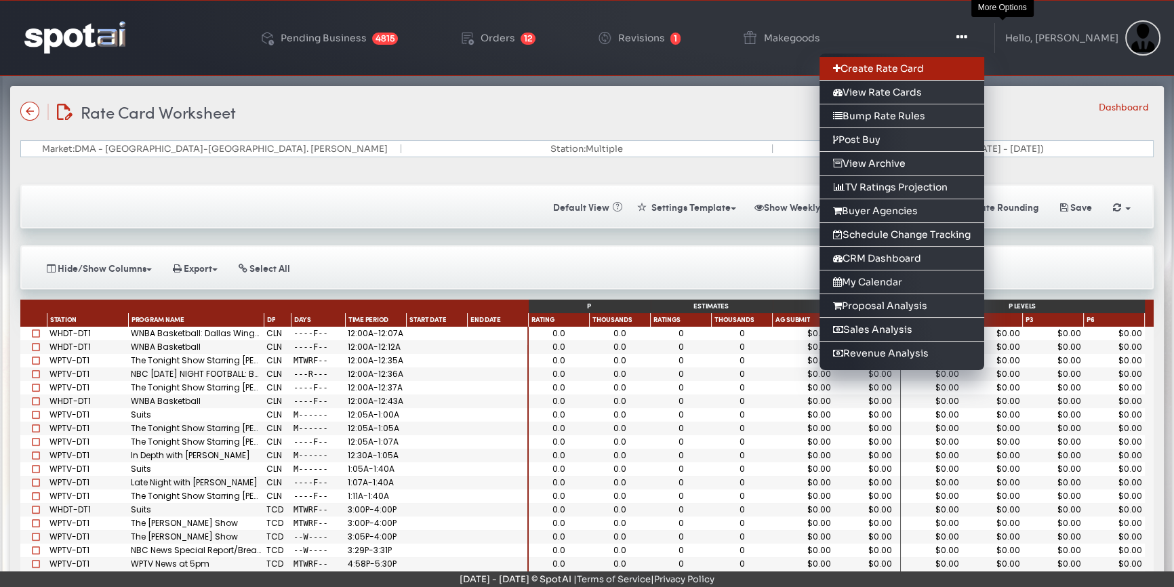
click at [945, 71] on link "Create Rate Card" at bounding box center [902, 69] width 165 height 24
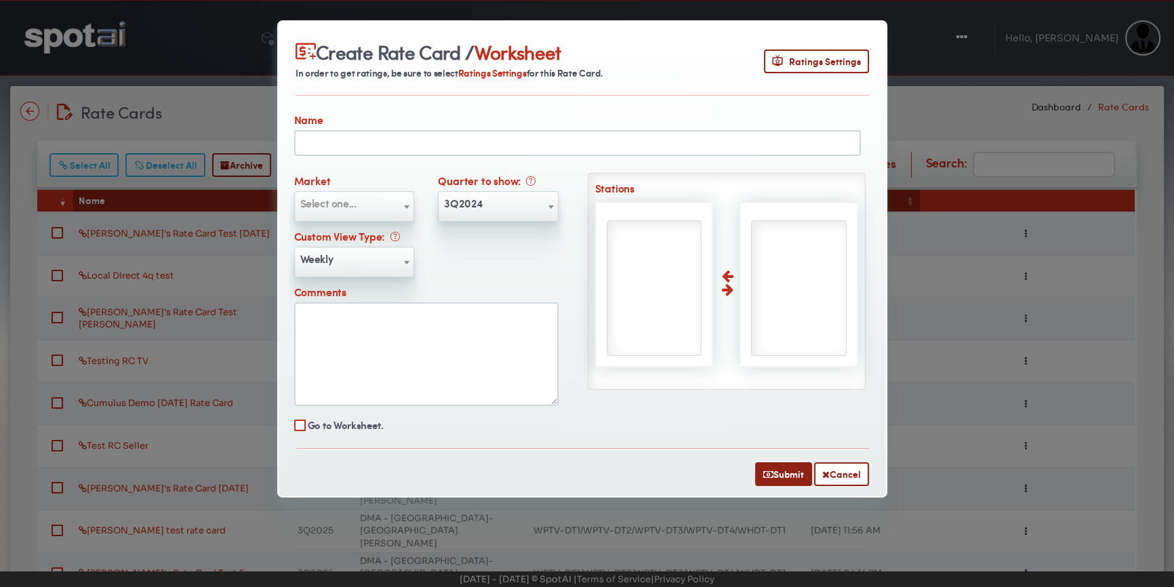
click at [360, 142] on input "text" at bounding box center [577, 143] width 567 height 26
type input "*"
type input "**********"
click at [348, 206] on span "Select one..." at bounding box center [328, 203] width 56 height 16
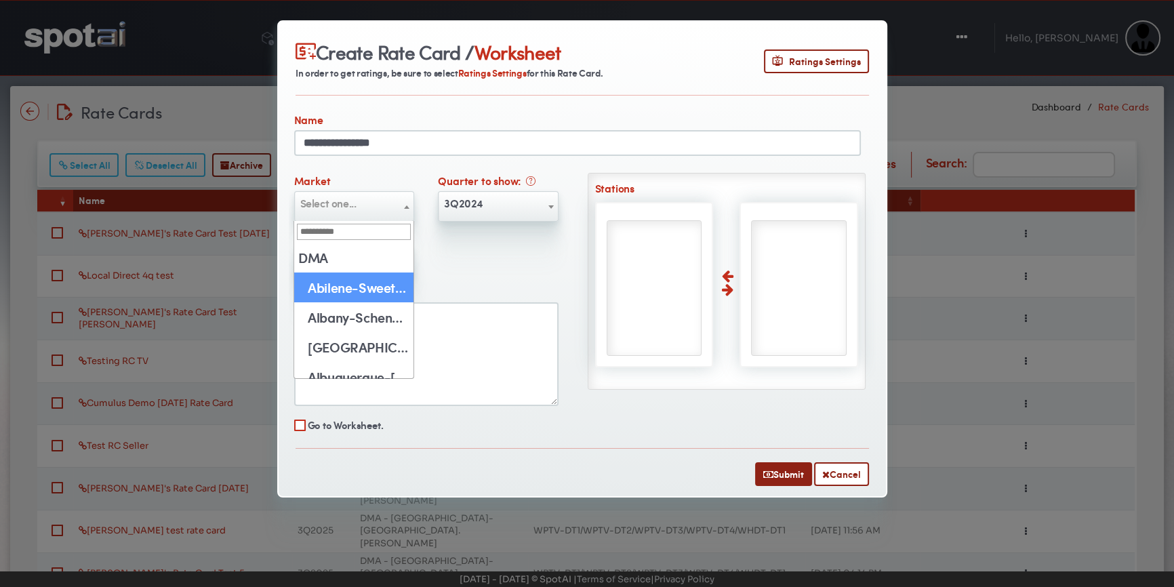
click at [332, 231] on input "search" at bounding box center [353, 232] width 113 height 16
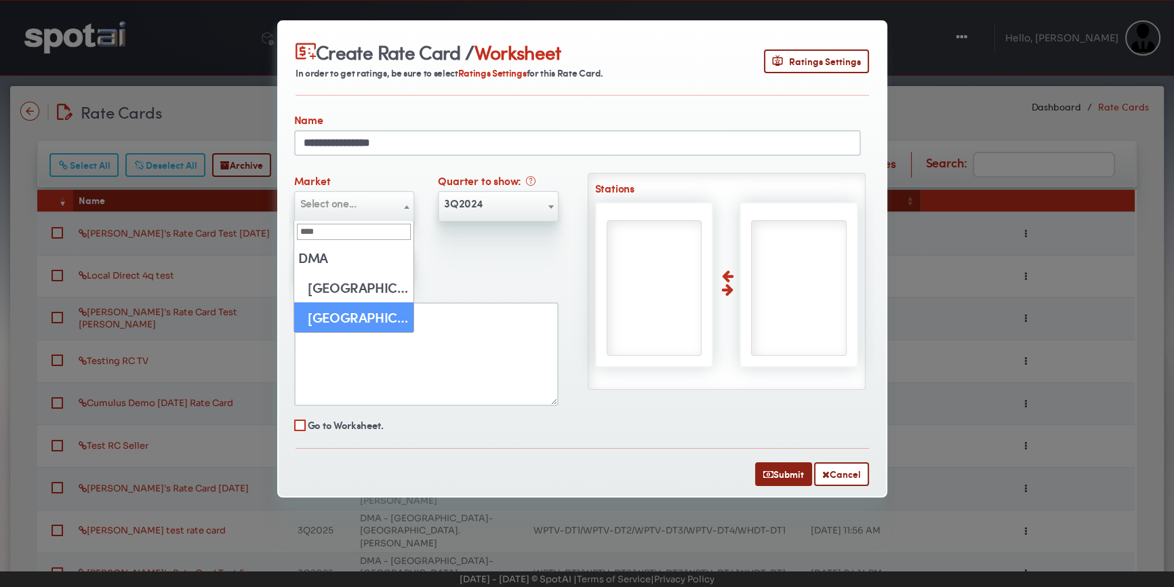
type input "****"
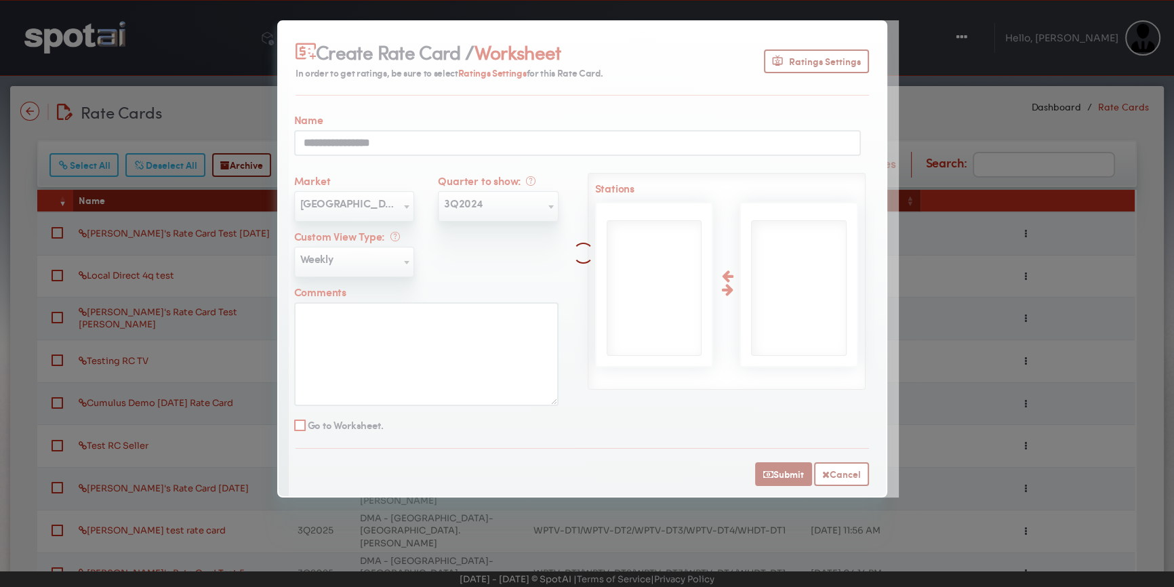
select select "**"
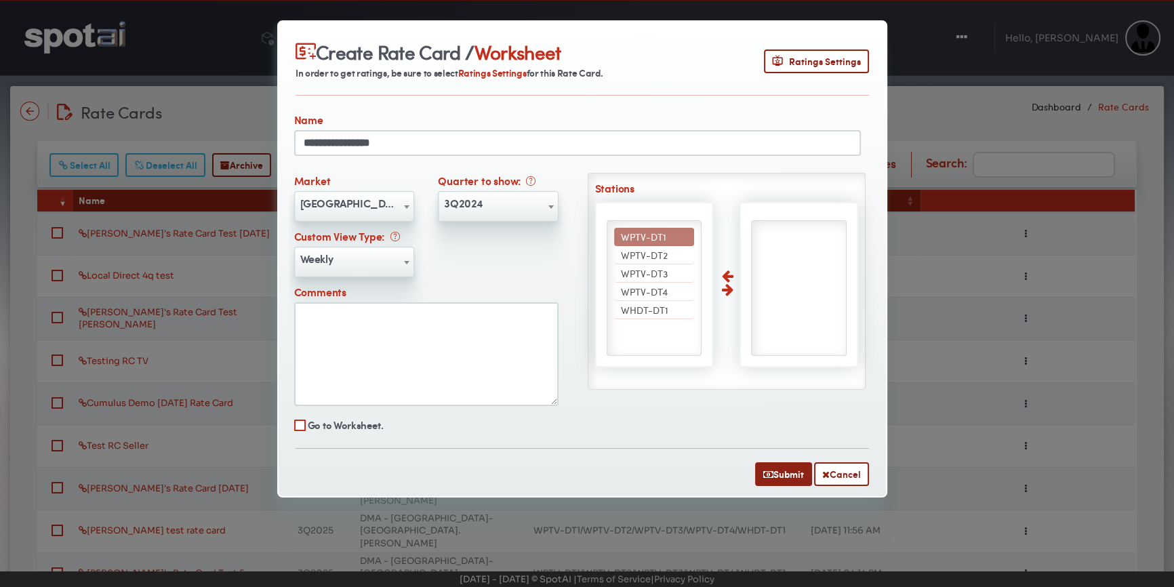
click at [659, 240] on span "WPTV-DT1" at bounding box center [643, 237] width 45 height 14
select select "****"
click at [659, 240] on span "WPTV-DT2" at bounding box center [644, 237] width 47 height 14
click at [659, 240] on span "WPTV-DT3" at bounding box center [644, 237] width 47 height 14
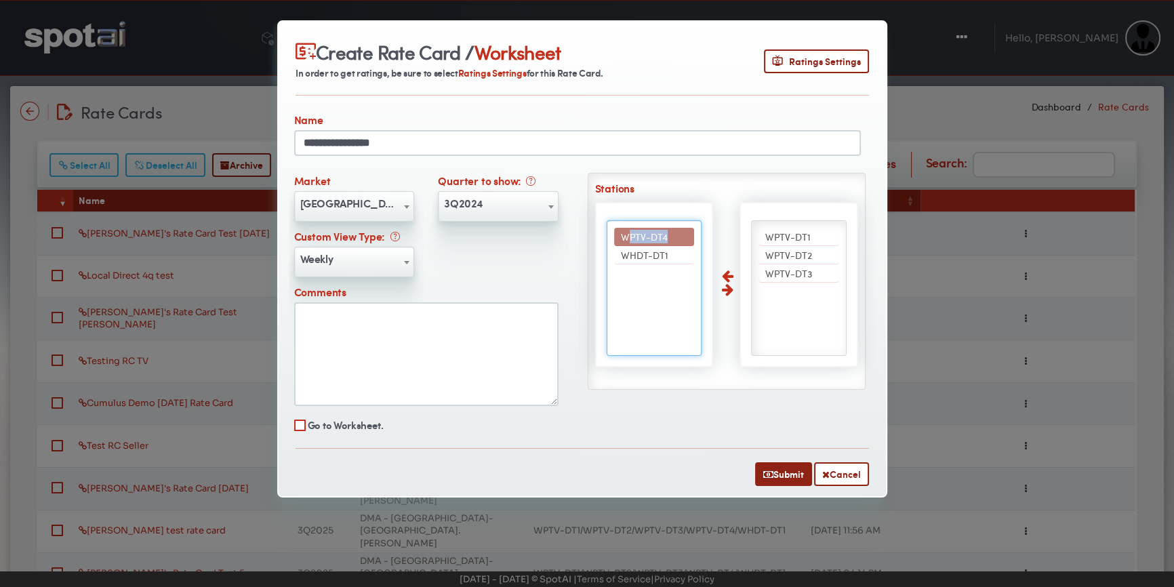
click at [659, 240] on span "WPTV-DT4" at bounding box center [644, 237] width 47 height 14
click at [659, 248] on span "WHDT-DT1" at bounding box center [644, 255] width 47 height 14
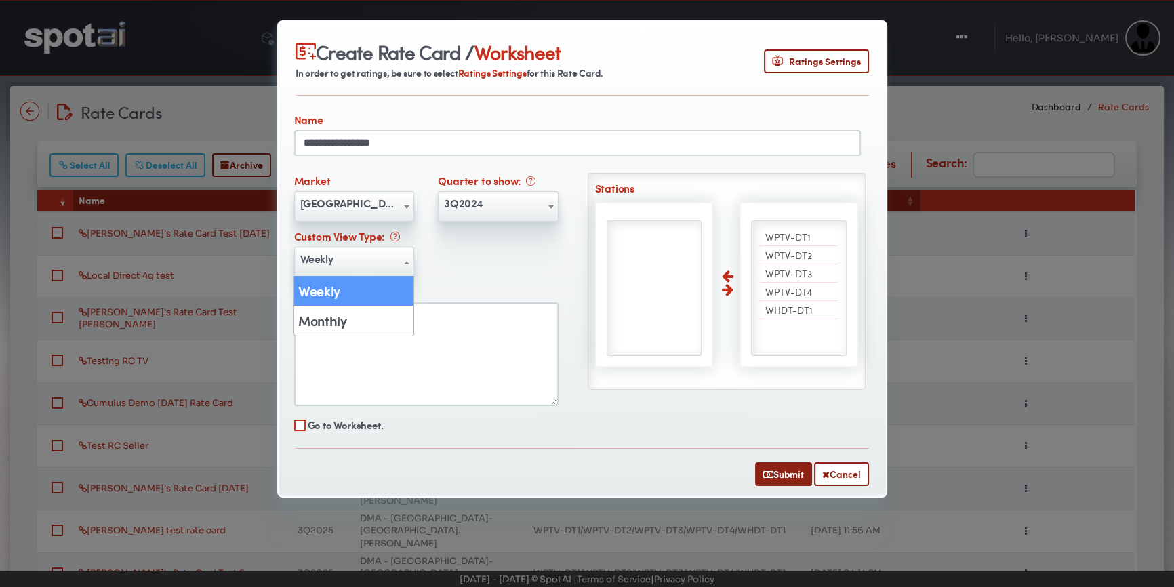
click at [395, 258] on span "Weekly" at bounding box center [354, 259] width 119 height 22
select select "*******"
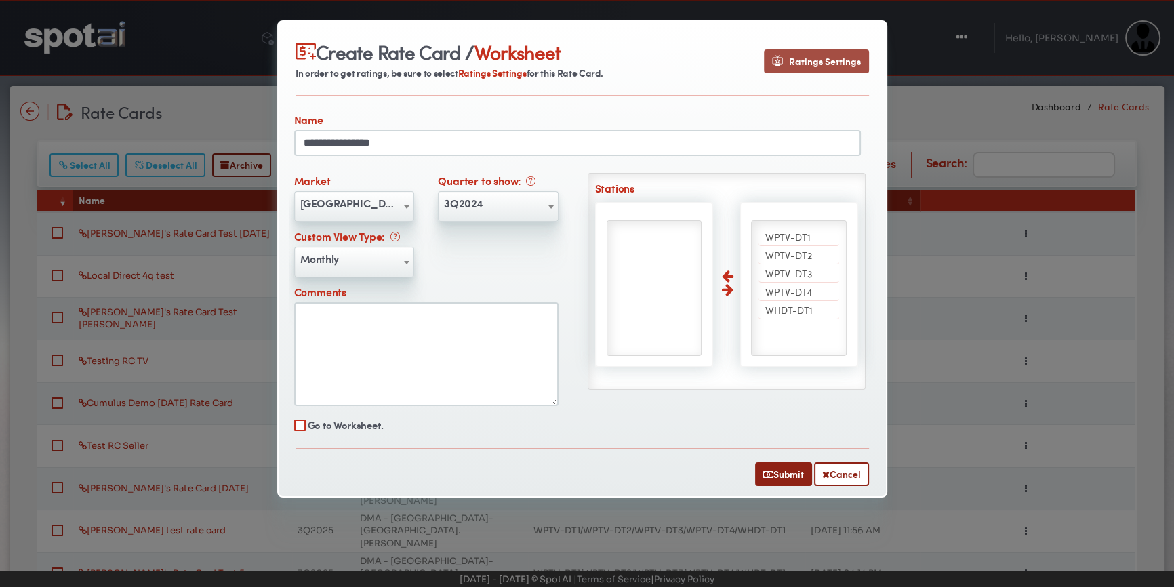
click at [808, 68] on button "Ratings Settings" at bounding box center [816, 61] width 105 height 24
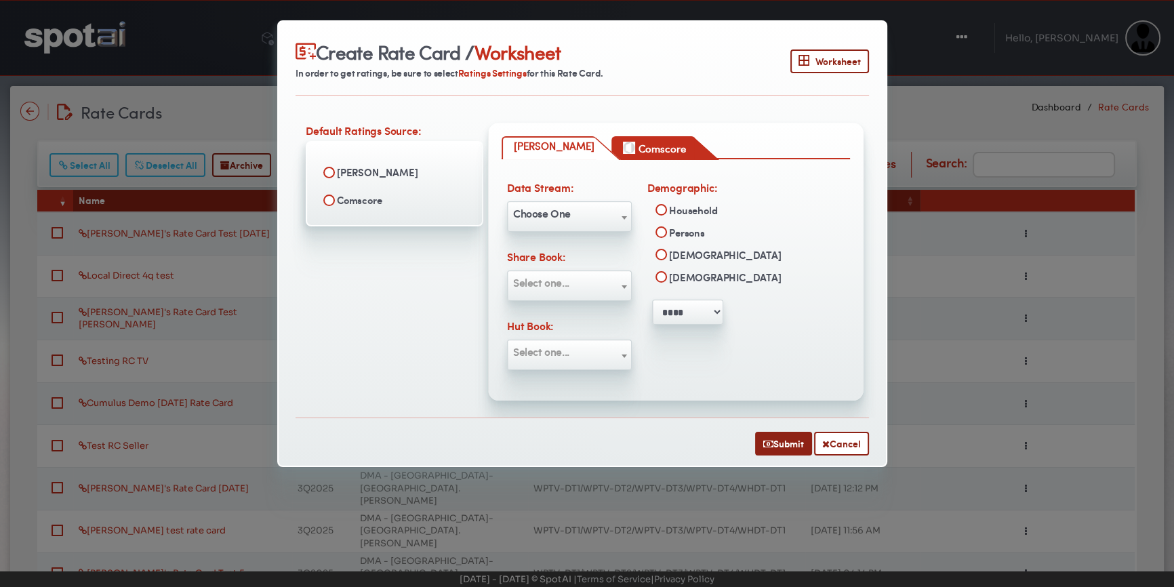
click at [657, 146] on span "Comscore" at bounding box center [661, 148] width 47 height 15
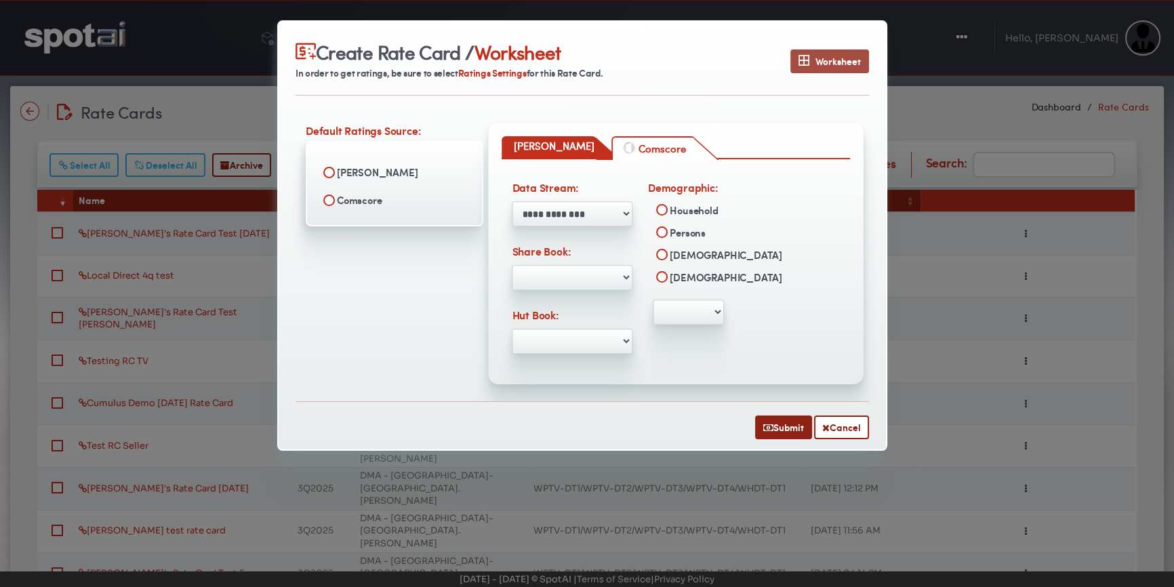
click at [814, 58] on span "Worksheet" at bounding box center [830, 61] width 62 height 14
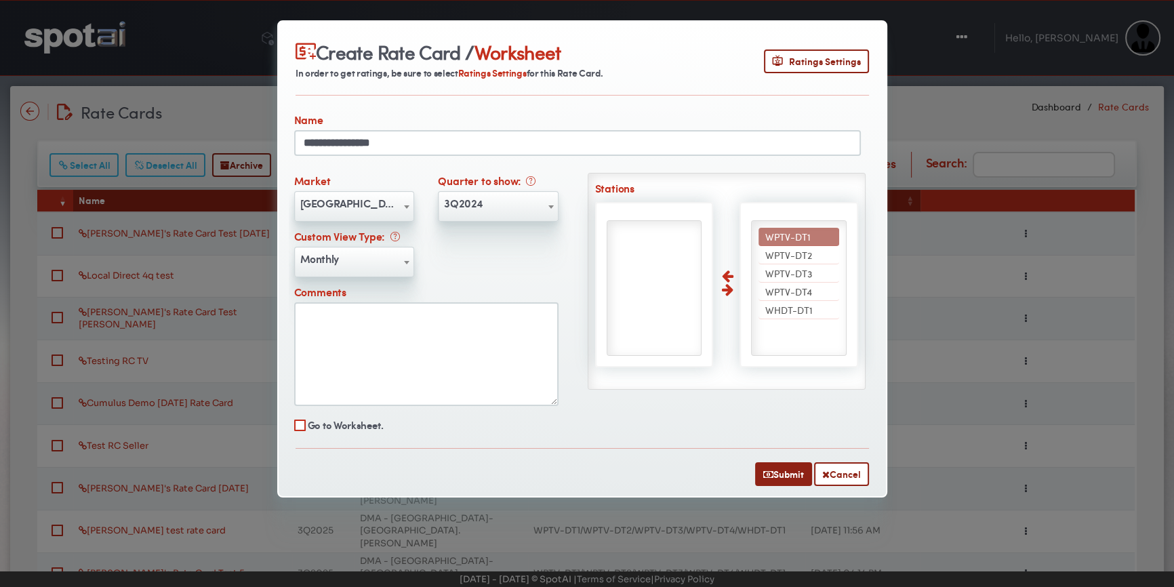
click at [392, 260] on span "Monthly" at bounding box center [354, 259] width 119 height 22
click at [422, 339] on textarea "Comments" at bounding box center [426, 354] width 264 height 104
type textarea "**********"
click at [791, 471] on button "Submit" at bounding box center [783, 474] width 57 height 24
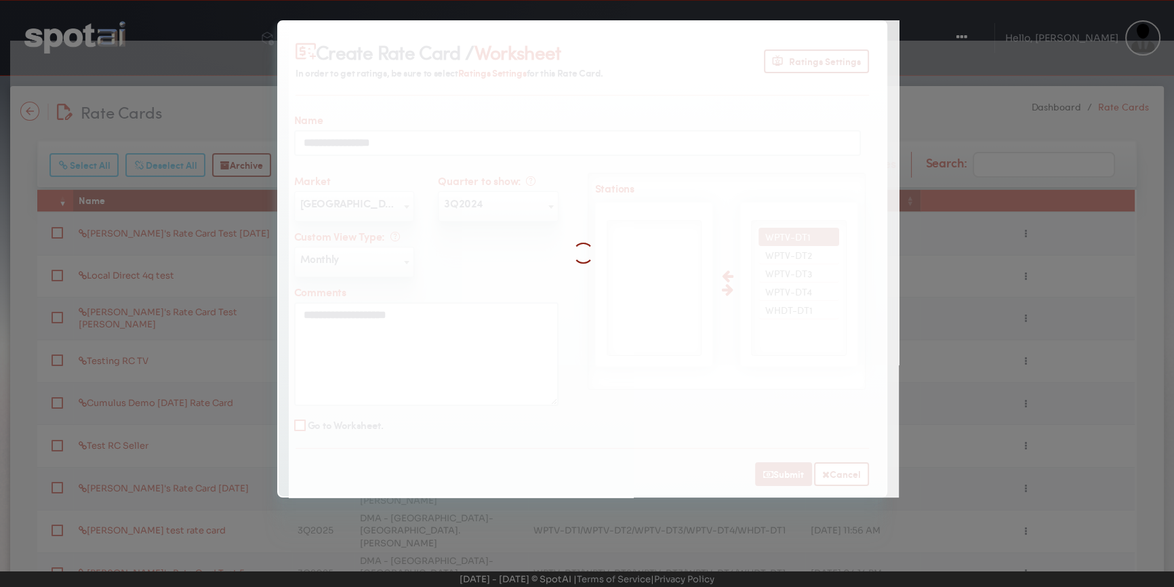
select select
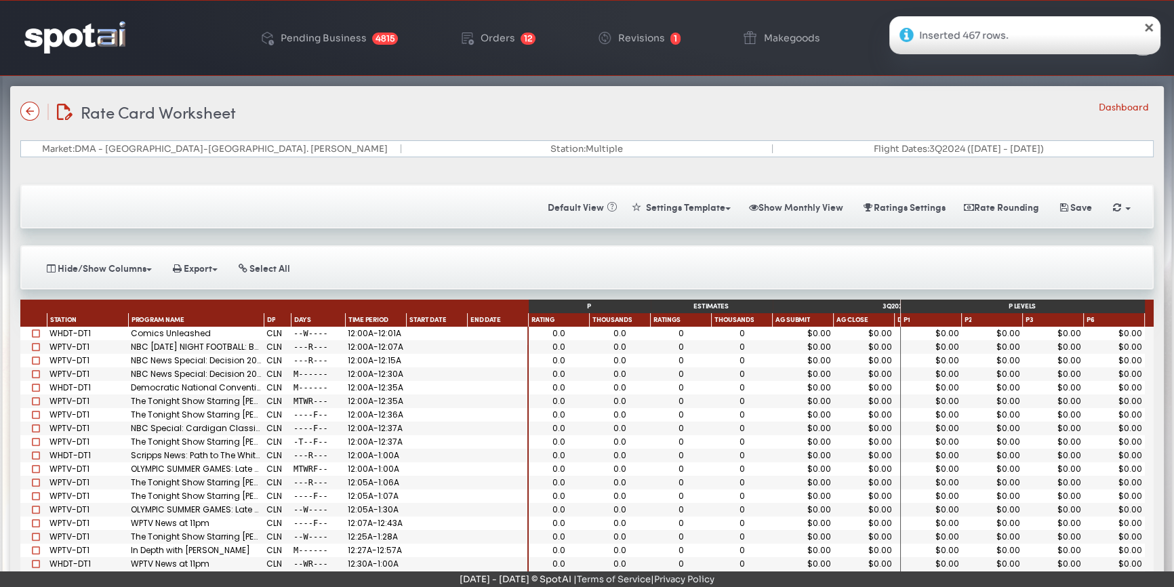
drag, startPoint x: 226, startPoint y: 190, endPoint x: 337, endPoint y: 143, distance: 120.0
click at [337, 144] on div "Market: DMA - West Palm Beach-Ft. Pierce" at bounding box center [216, 148] width 372 height 9
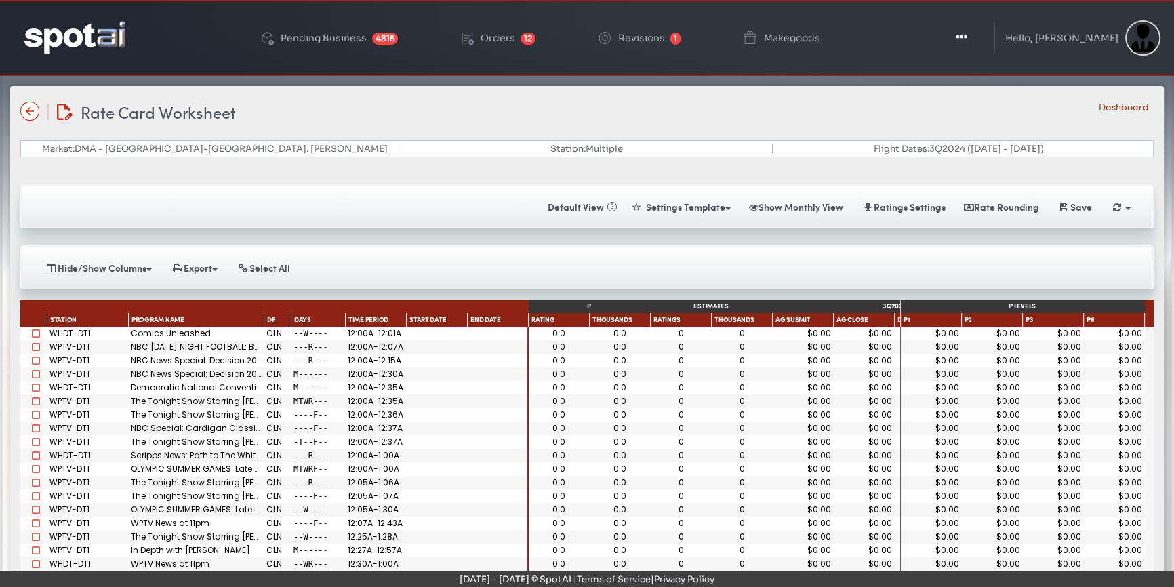
click at [392, 118] on div "Rate Card Worksheet Rate Card Worksheet Dashboard" at bounding box center [587, 112] width 1134 height 24
click at [312, 148] on div "Market: DMA - West Palm Beach-Ft. Pierce" at bounding box center [216, 148] width 372 height 9
click at [966, 40] on icon "button" at bounding box center [960, 38] width 11 height 14
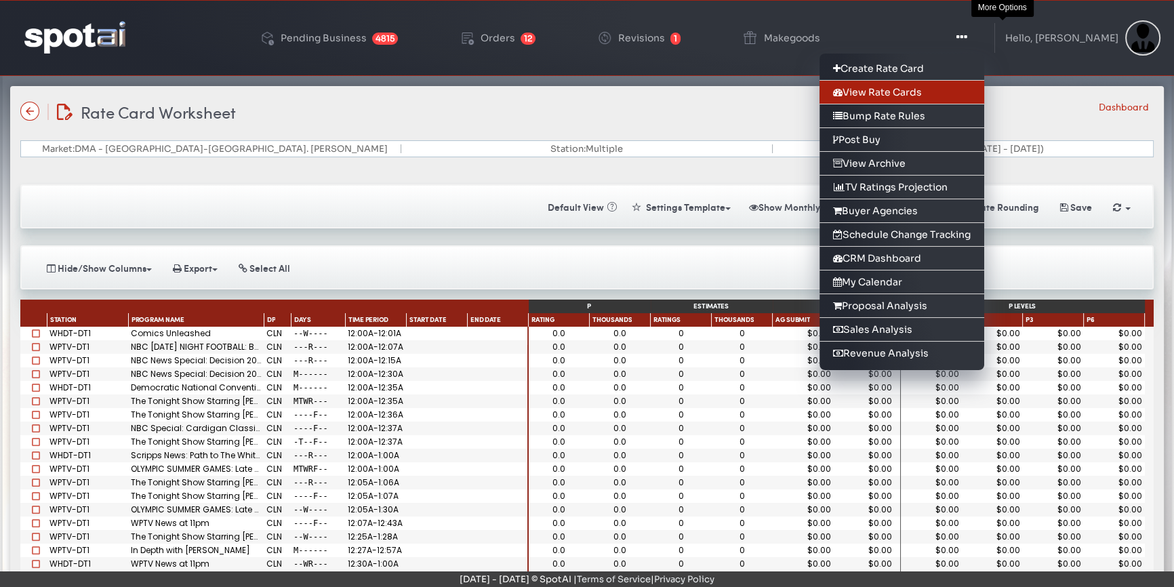
click at [925, 92] on link "View Rate Cards" at bounding box center [902, 93] width 165 height 24
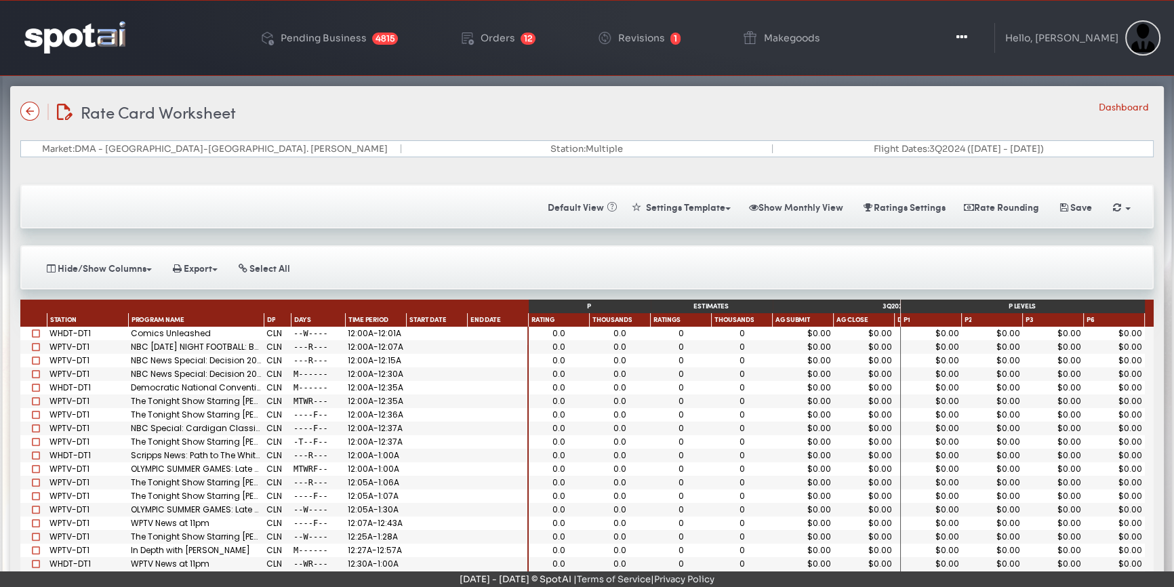
click at [308, 212] on div "Saving Calculating Default View « Settings Template Make Template Templates Sho…" at bounding box center [587, 206] width 1134 height 44
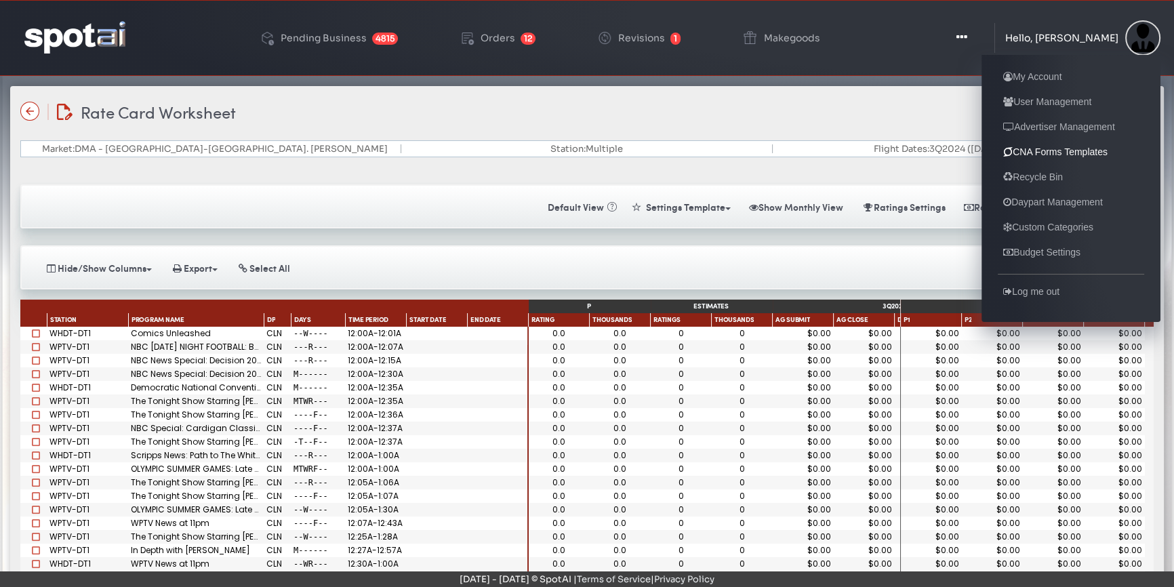
click at [1033, 147] on link "CNA Forms Templates" at bounding box center [1055, 152] width 115 height 16
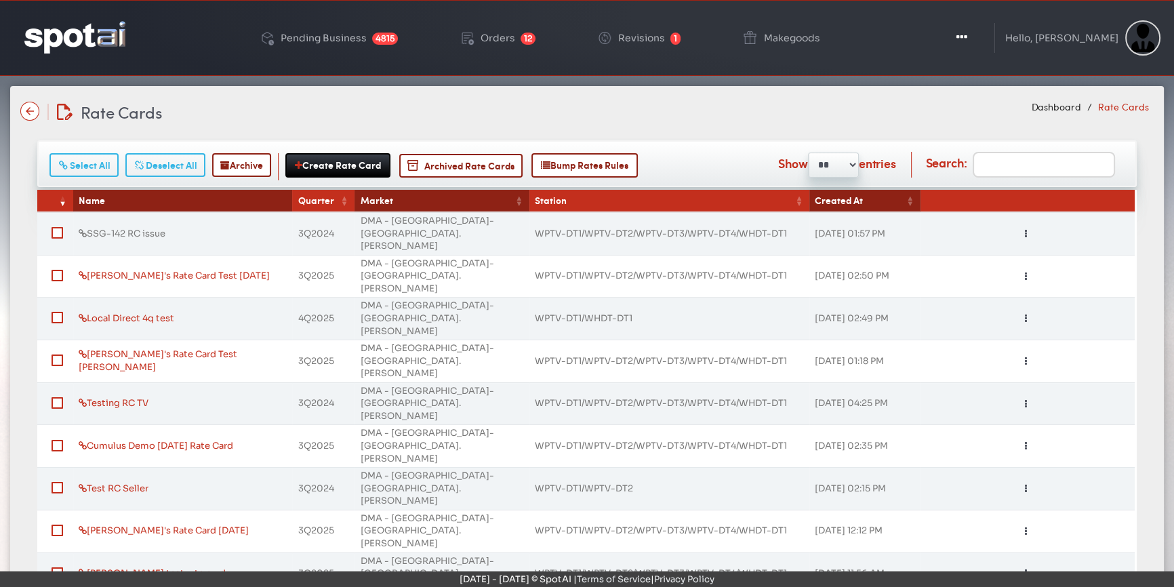
drag, startPoint x: 187, startPoint y: 226, endPoint x: 91, endPoint y: 222, distance: 96.4
click at [91, 222] on td "SSG-142 RC issue" at bounding box center [183, 233] width 220 height 43
copy link "SSG-142 RC issue"
drag, startPoint x: 120, startPoint y: 220, endPoint x: 125, endPoint y: 228, distance: 8.8
click at [120, 228] on link "SSG-142 RC issue" at bounding box center [122, 234] width 87 height 12
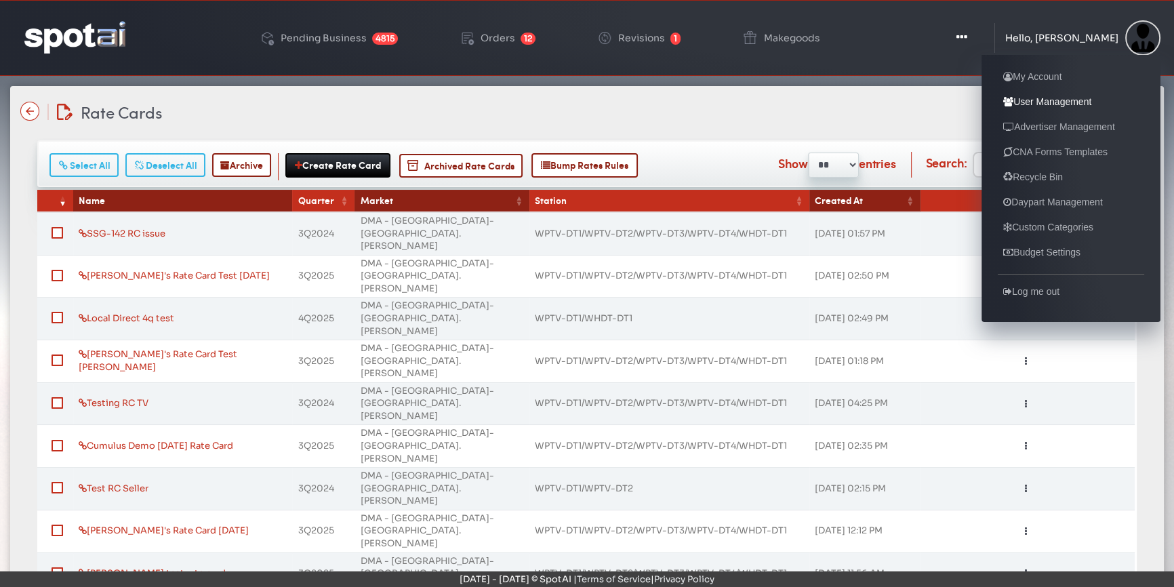
click at [1045, 102] on link "User Management" at bounding box center [1047, 102] width 99 height 16
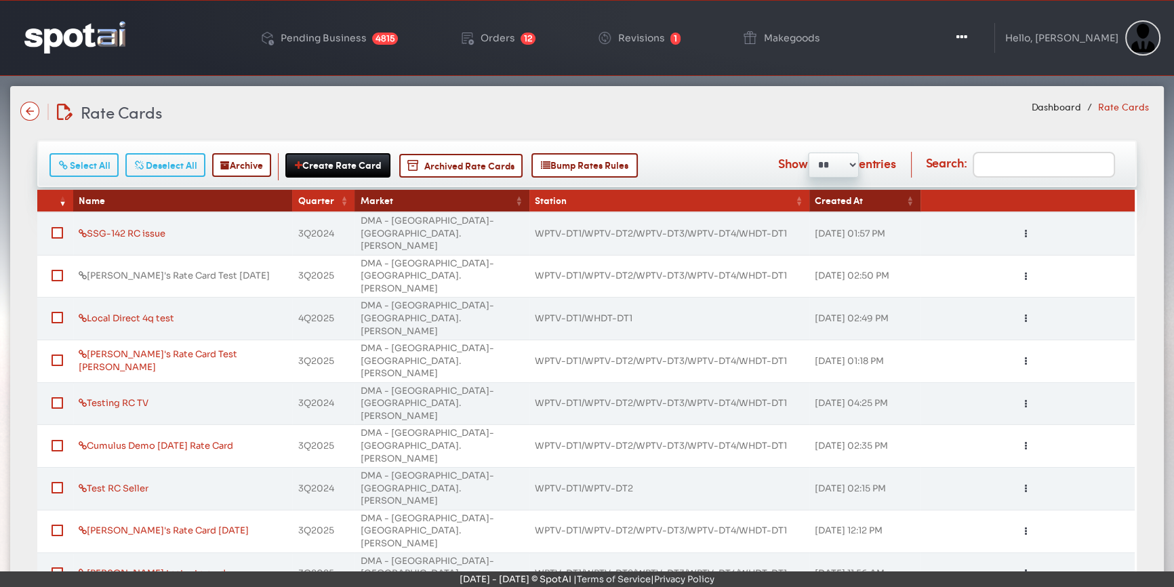
click at [120, 270] on link "[PERSON_NAME]'s Rate Card Test [DATE]" at bounding box center [174, 276] width 191 height 12
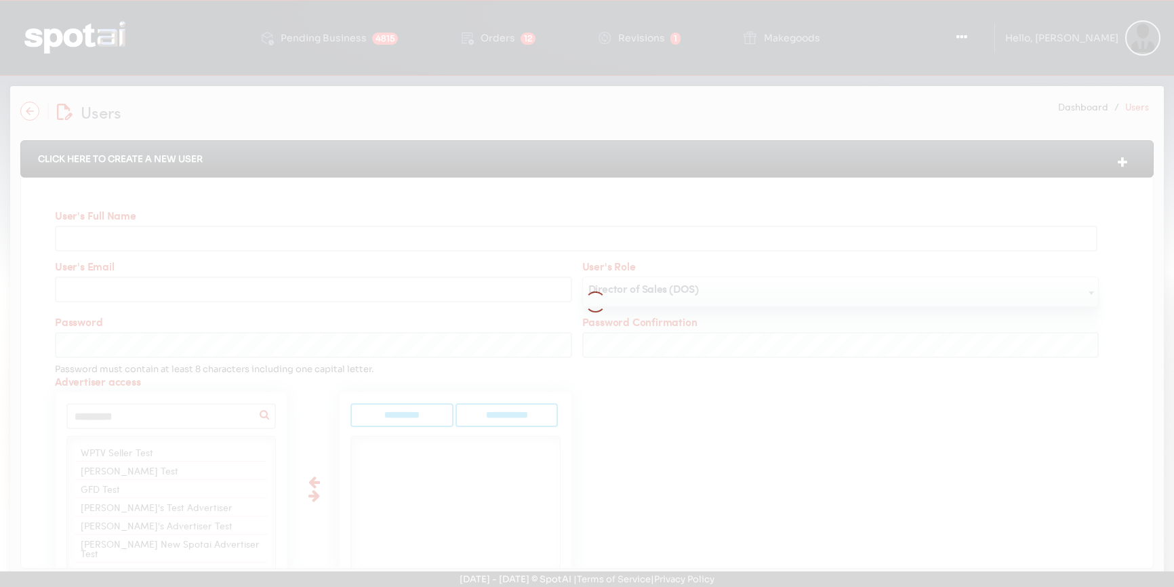
select select
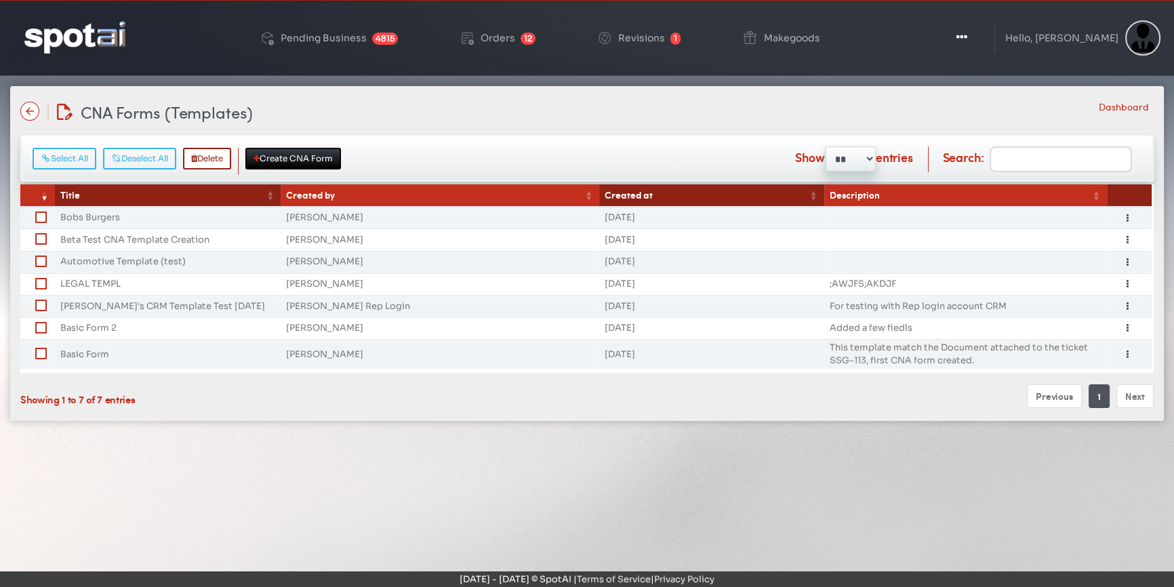
click at [371, 116] on div "CNA Forms (Templates) CNA Forms Dashboard" at bounding box center [587, 112] width 1134 height 24
click at [195, 33] on div "Pending Business 4815 Orders 12 Revisions 1 Makegoods Toggle Dropdown Create Ra…" at bounding box center [587, 38] width 1174 height 76
